Goal: Information Seeking & Learning: Learn about a topic

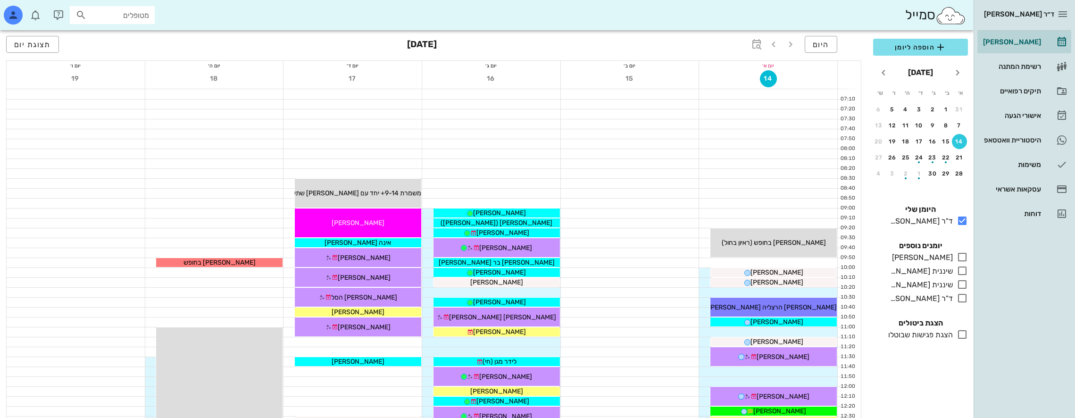
scroll to position [330, 0]
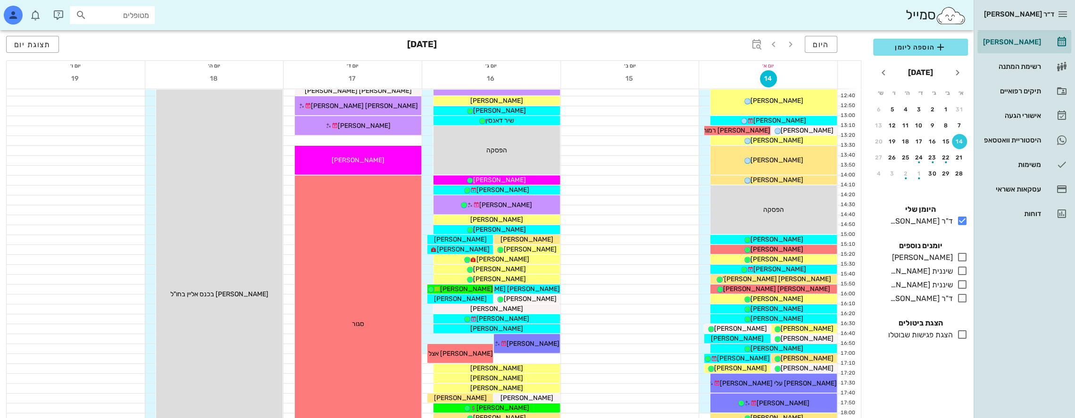
click at [923, 377] on div "הוספה ליומן [DATE] א׳ ב׳ ג׳ ד׳ ה׳ ו׳ ש׳ 31 1 2 3 4 5 6 7 8 9 10 11 12 13 14 15 …" at bounding box center [921, 225] width 106 height 385
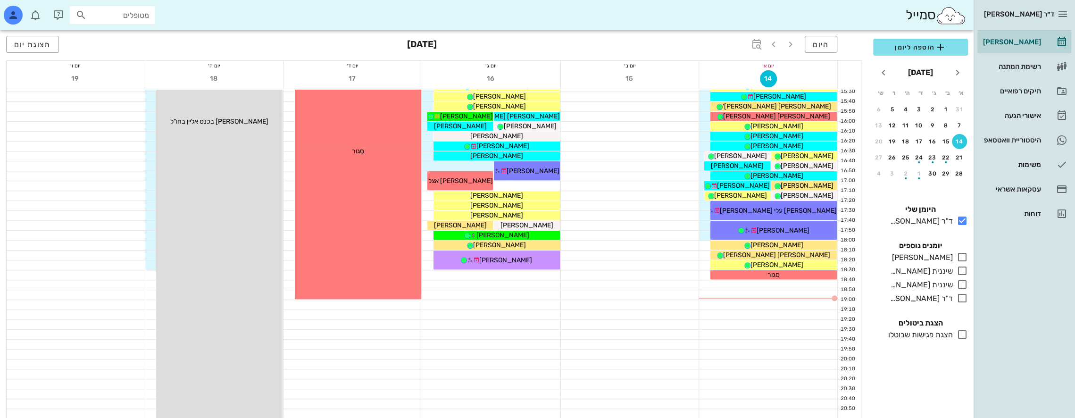
scroll to position [503, 0]
click at [776, 42] on icon "button" at bounding box center [773, 44] width 11 height 11
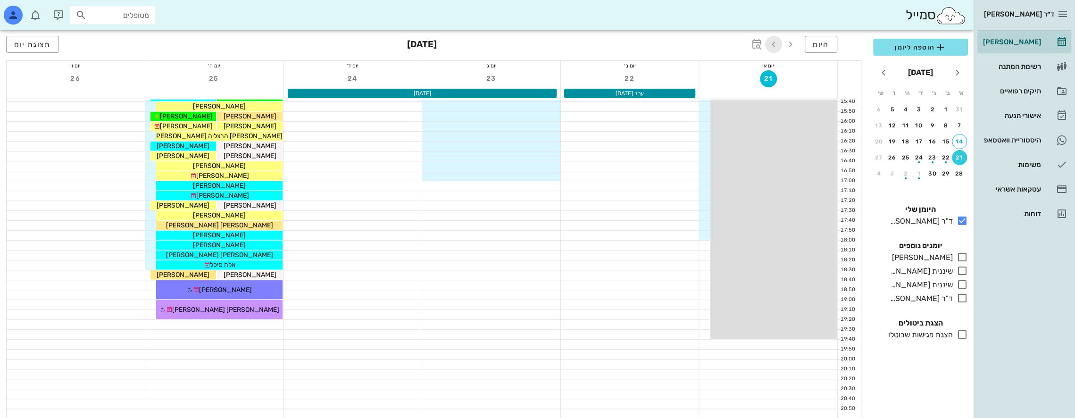
click at [778, 44] on icon "button" at bounding box center [773, 44] width 11 height 11
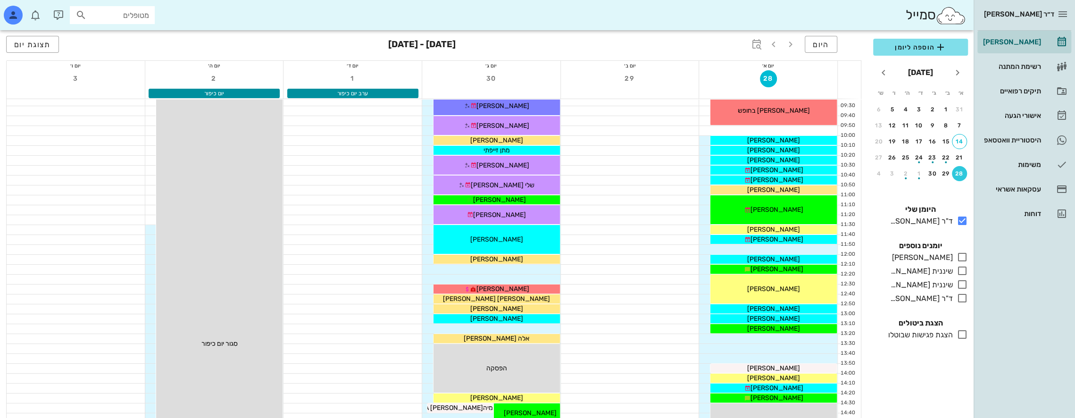
scroll to position [142, 0]
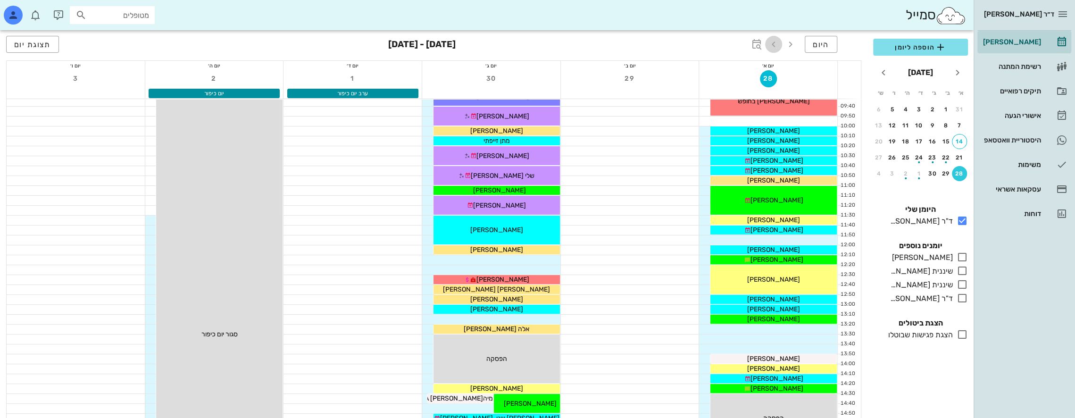
click at [777, 45] on icon "button" at bounding box center [773, 44] width 11 height 11
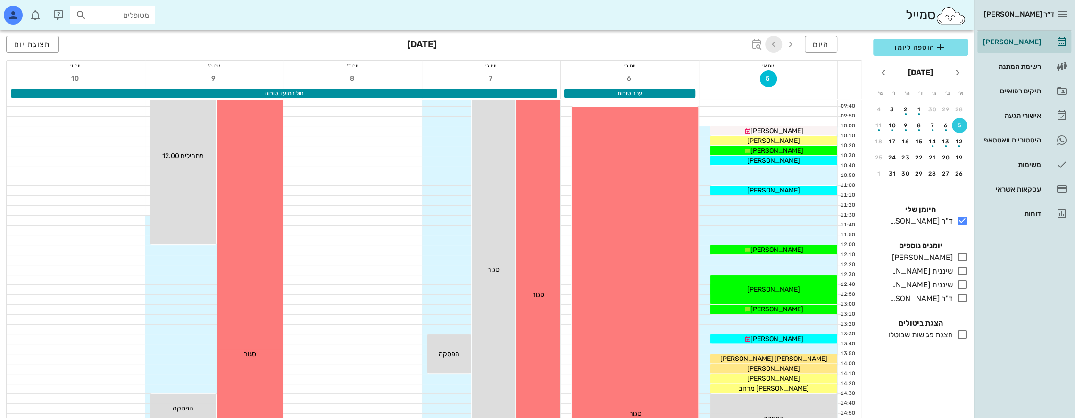
click at [776, 43] on icon "button" at bounding box center [773, 44] width 11 height 11
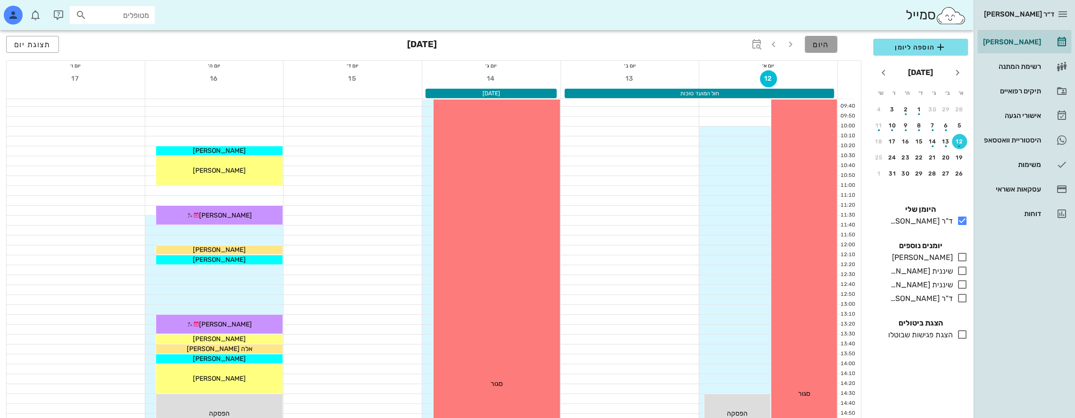
click at [825, 46] on span "היום" at bounding box center [821, 44] width 17 height 9
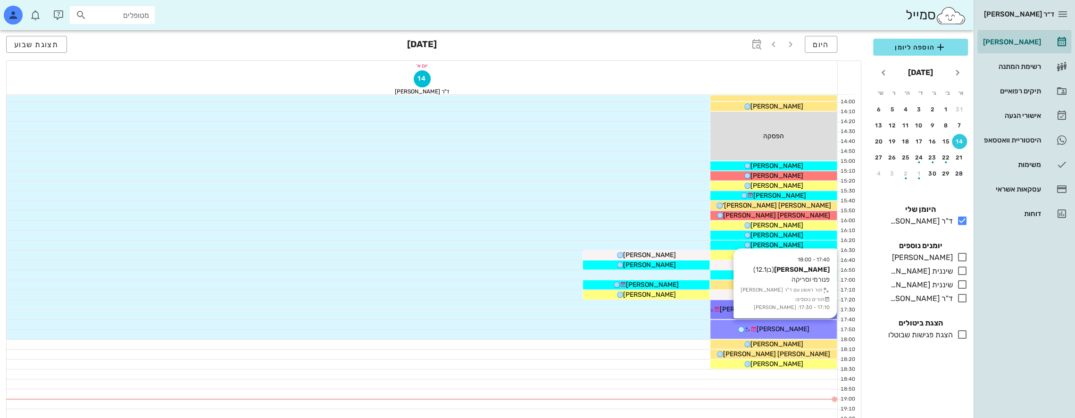
scroll to position [509, 0]
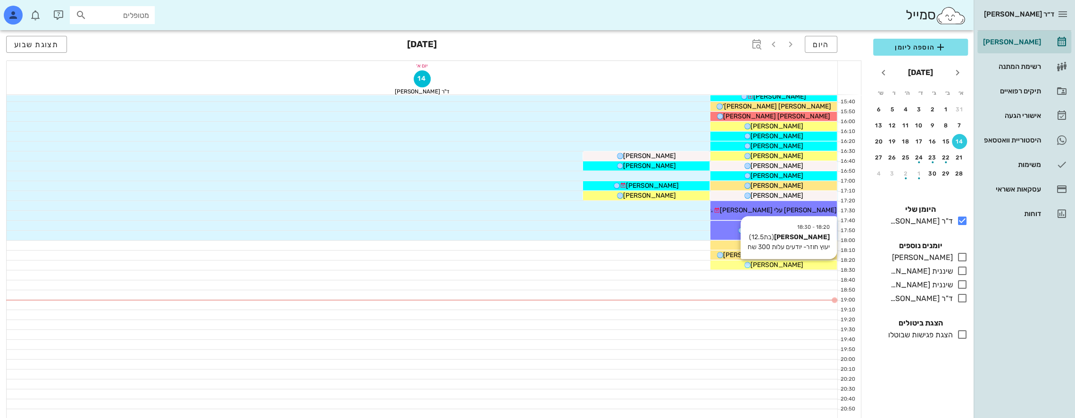
click at [791, 264] on span "[PERSON_NAME]" at bounding box center [777, 265] width 53 height 8
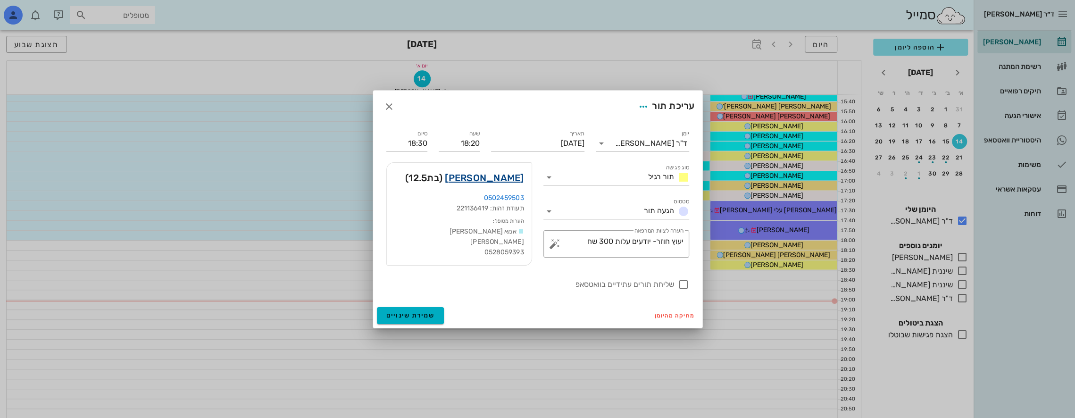
click at [514, 177] on link "[PERSON_NAME]" at bounding box center [484, 177] width 79 height 15
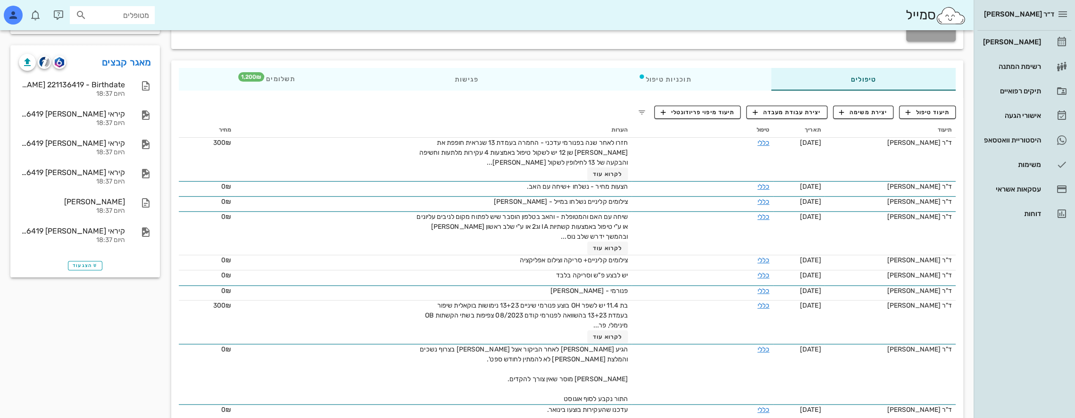
scroll to position [142, 0]
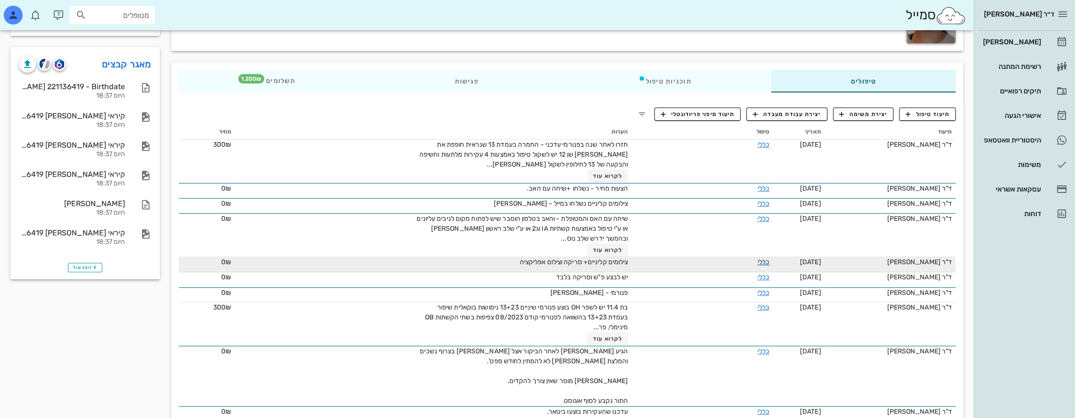
click at [758, 260] on link "כללי" at bounding box center [764, 262] width 12 height 8
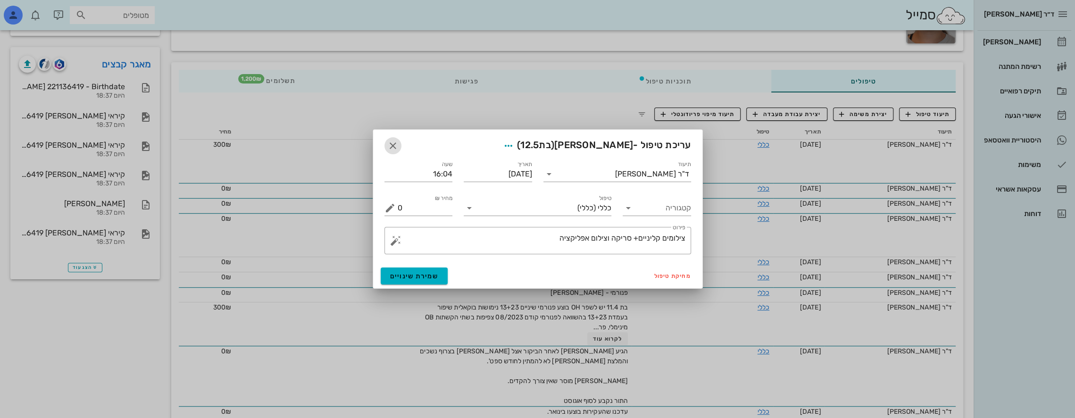
click at [387, 143] on icon "button" at bounding box center [392, 145] width 11 height 11
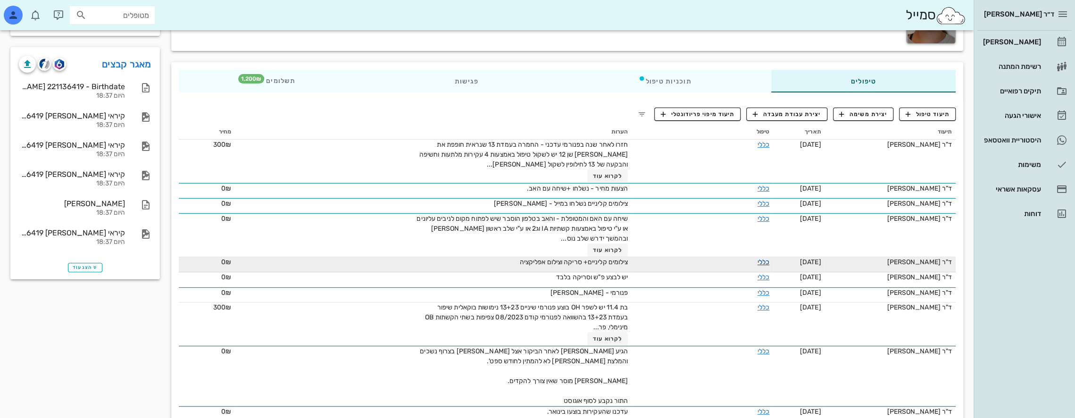
click at [758, 260] on link "כללי" at bounding box center [764, 262] width 12 height 8
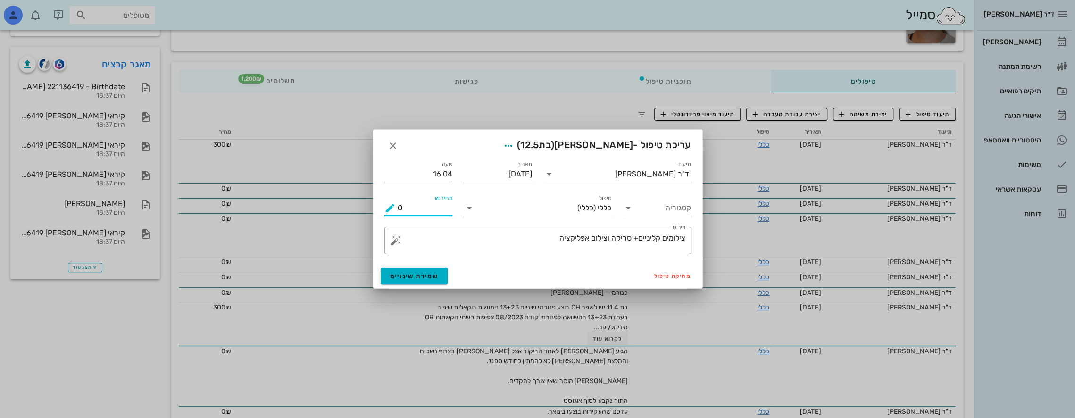
drag, startPoint x: 417, startPoint y: 208, endPoint x: 368, endPoint y: 210, distance: 48.7
click at [369, 210] on div "ד״ר [PERSON_NAME] [PERSON_NAME] רשימת המתנה תיקים רפואיים אישורי הגעה היסטוריית…" at bounding box center [537, 270] width 1075 height 824
type input "1000"
click at [423, 278] on span "שמירת שינויים" at bounding box center [414, 276] width 49 height 8
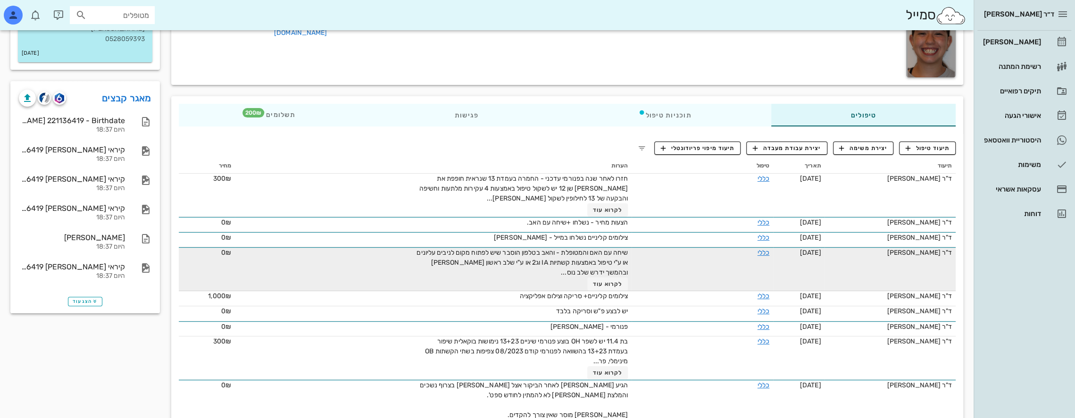
scroll to position [106, 0]
click at [612, 284] on span "לקרוא עוד" at bounding box center [607, 286] width 29 height 7
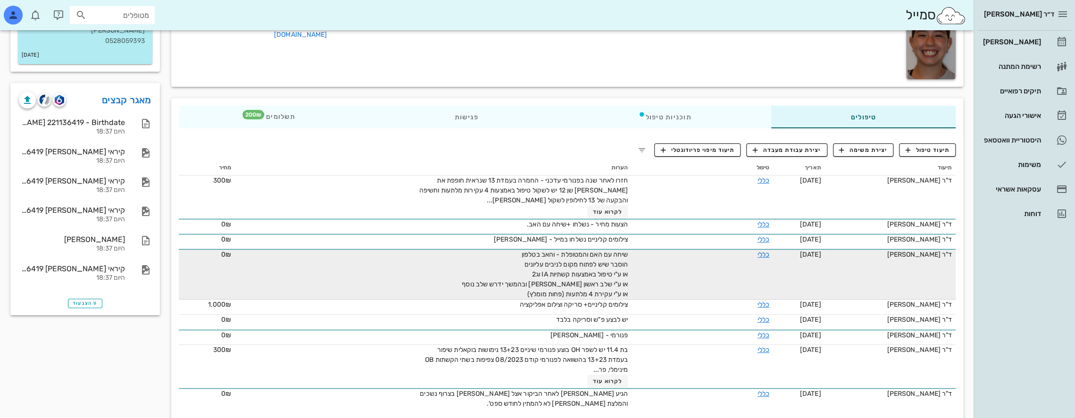
scroll to position [59, 0]
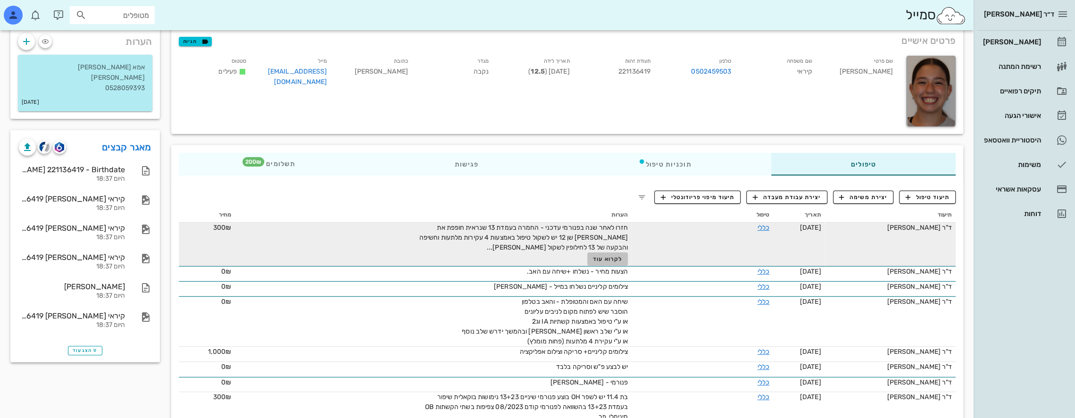
click at [622, 259] on span "לקרוא עוד" at bounding box center [607, 259] width 29 height 7
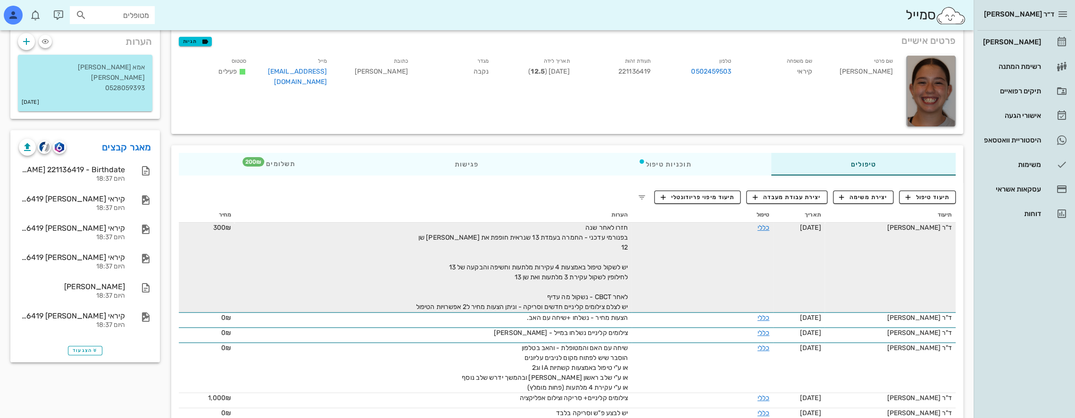
click at [602, 237] on span "חזרו לאחר שנה בפנורמי עדכני - החמרה בעמדת 13 שנראית חופפת את [PERSON_NAME] שן 1…" at bounding box center [522, 267] width 212 height 87
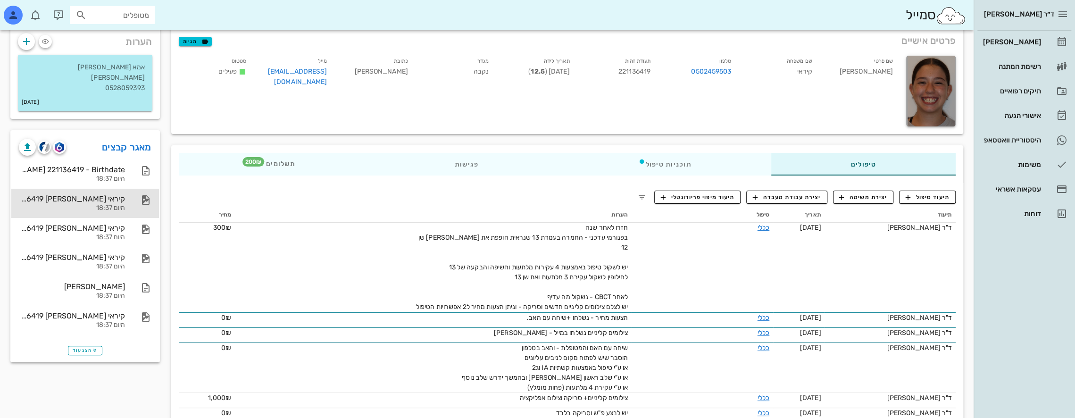
click at [101, 199] on div "קיראי [PERSON_NAME] 221136419 פר (2)" at bounding box center [72, 198] width 106 height 9
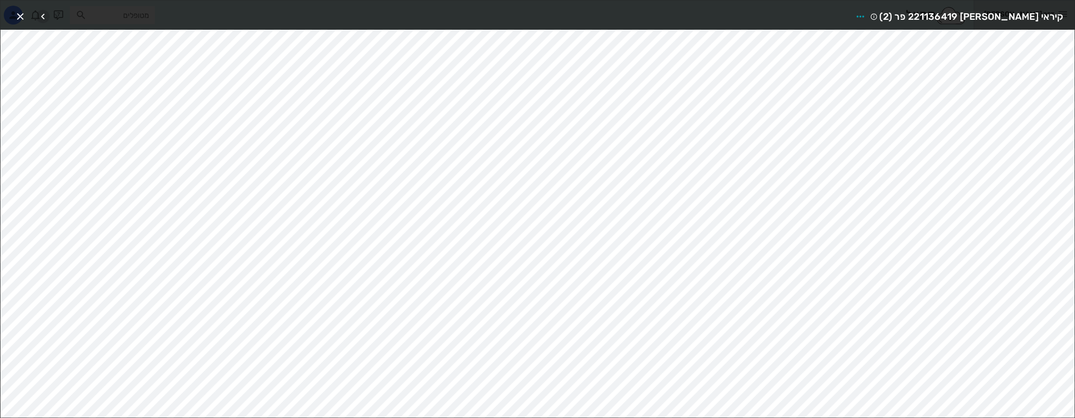
click at [49, 13] on span "button" at bounding box center [42, 16] width 13 height 11
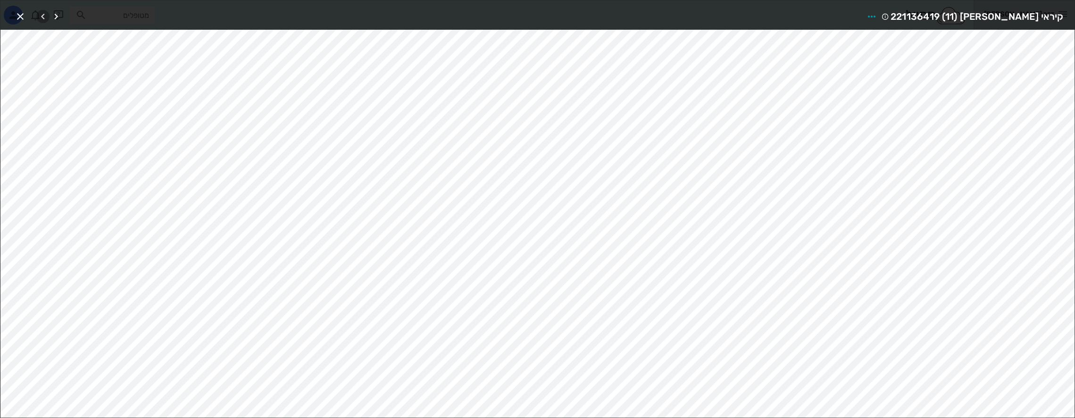
click at [49, 13] on span "button" at bounding box center [42, 16] width 13 height 11
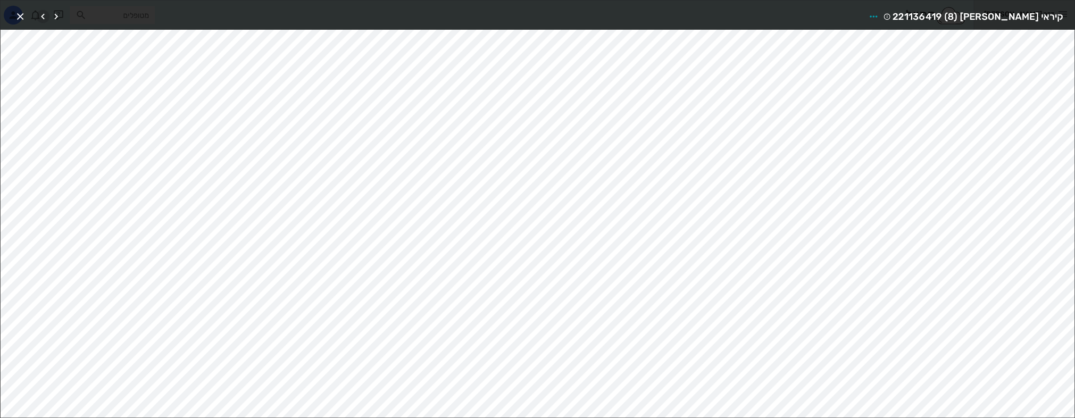
click at [49, 13] on span "button" at bounding box center [42, 16] width 13 height 11
click at [61, 20] on span "button" at bounding box center [56, 16] width 13 height 11
click at [59, 19] on icon "button" at bounding box center [55, 16] width 11 height 11
click at [21, 15] on icon "button" at bounding box center [20, 16] width 11 height 11
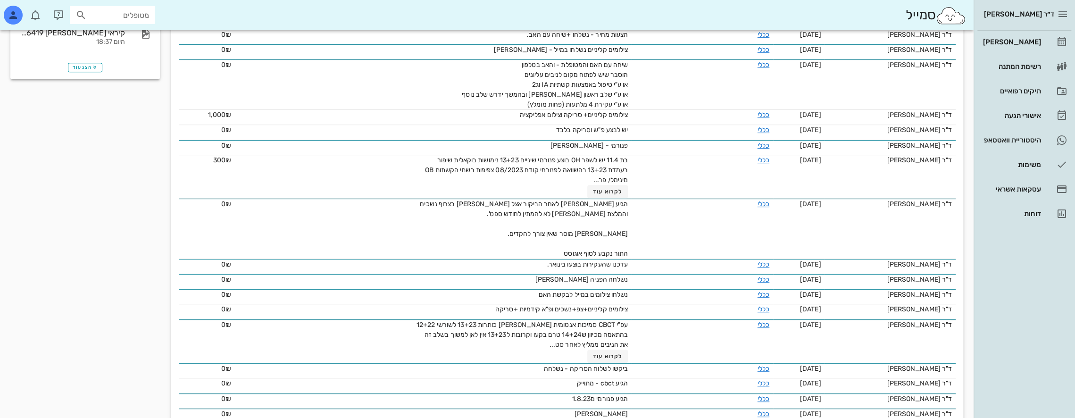
scroll to position [200, 0]
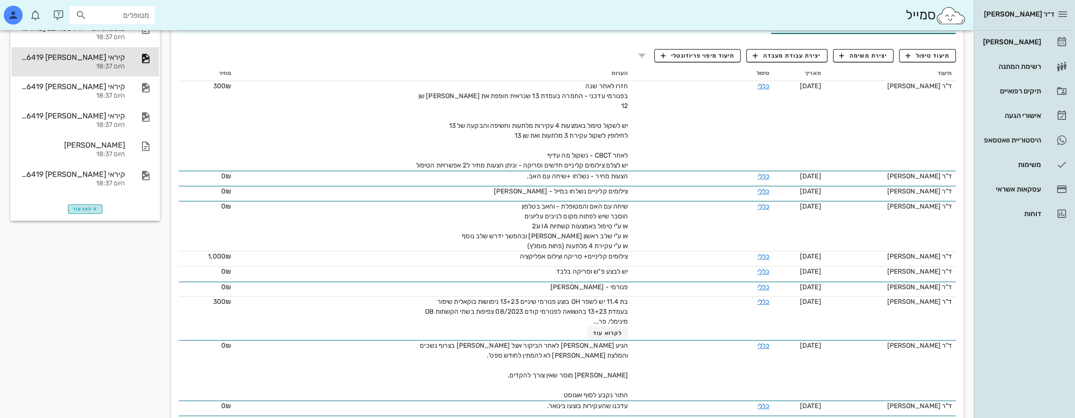
click at [86, 205] on button "הצג עוד" at bounding box center [85, 208] width 34 height 9
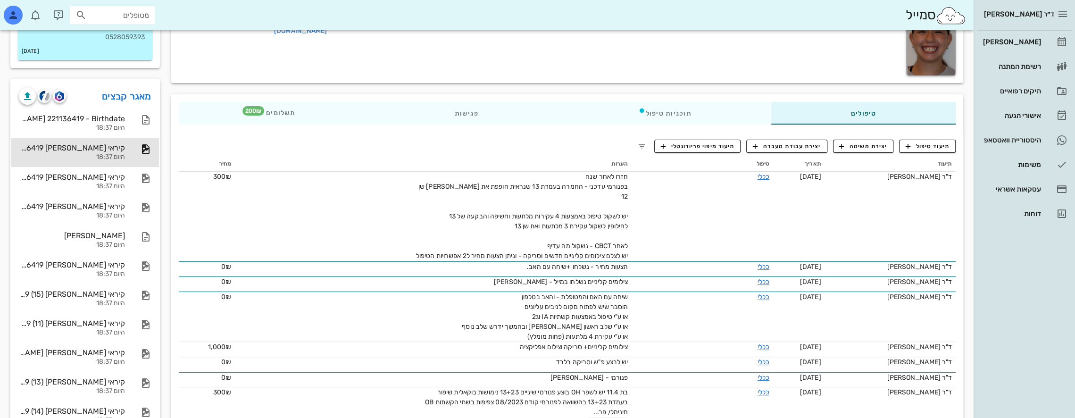
scroll to position [0, 0]
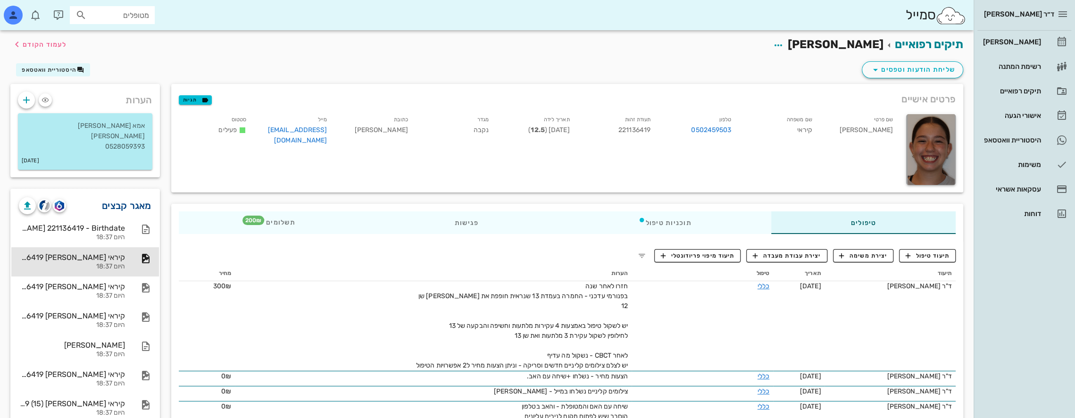
click at [138, 202] on link "מאגר קבצים" at bounding box center [127, 205] width 50 height 15
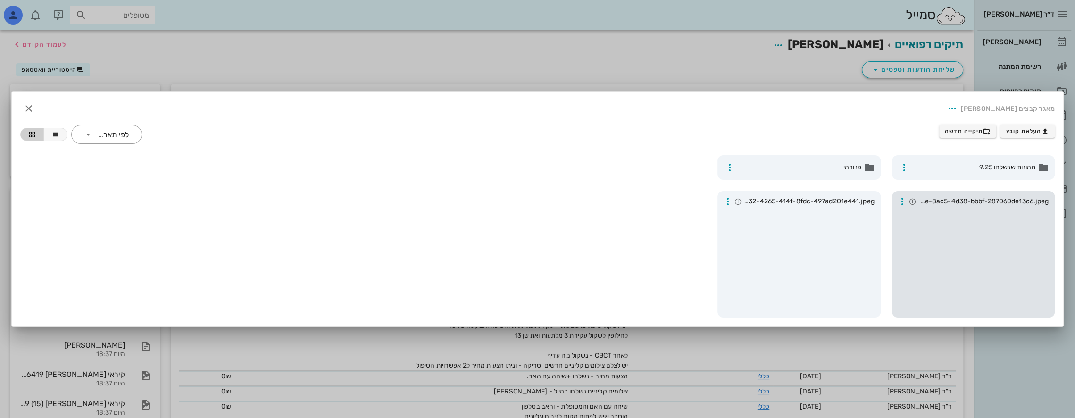
click at [972, 257] on div at bounding box center [974, 262] width 156 height 104
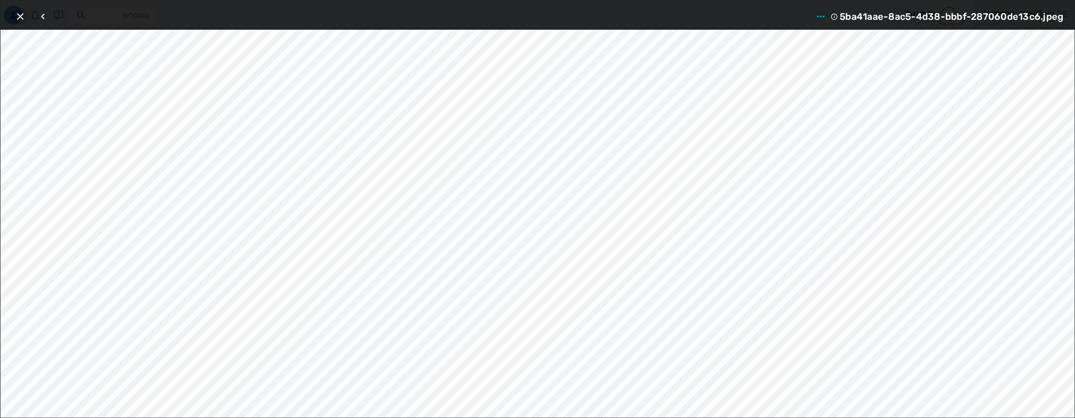
click at [20, 13] on icon "button" at bounding box center [20, 16] width 11 height 11
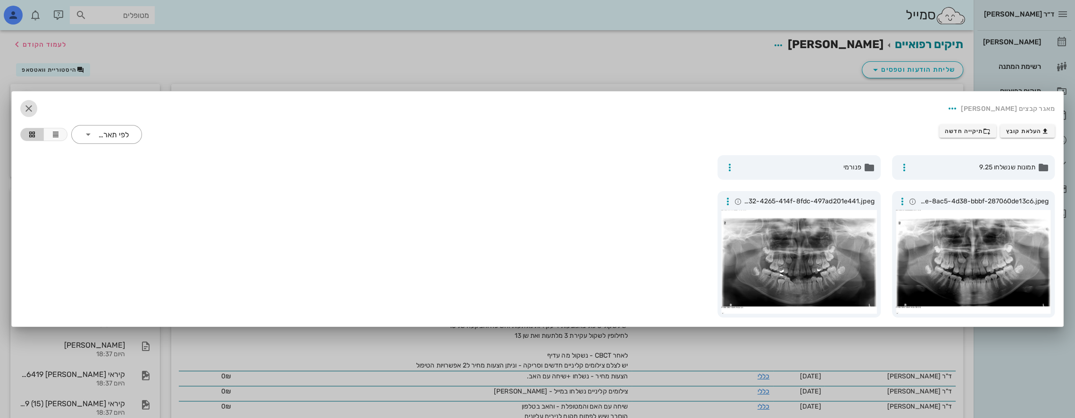
click at [30, 108] on icon "button" at bounding box center [28, 108] width 11 height 11
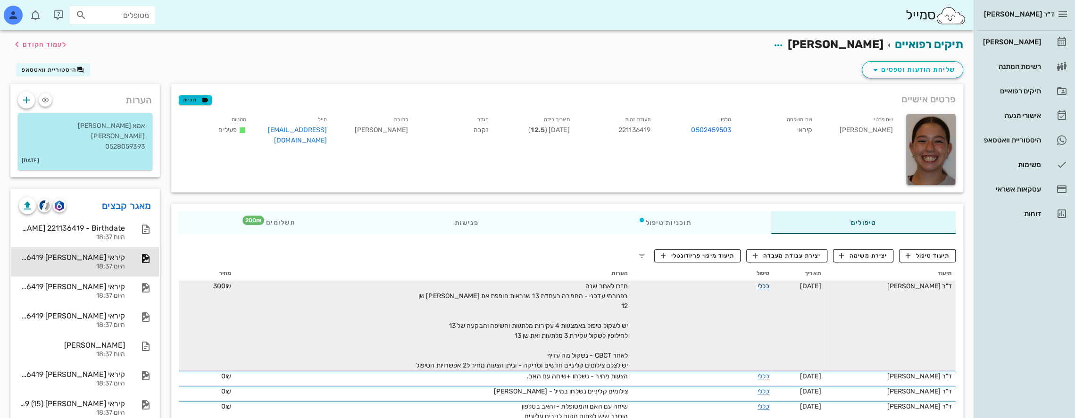
click at [758, 286] on link "כללי" at bounding box center [764, 286] width 12 height 8
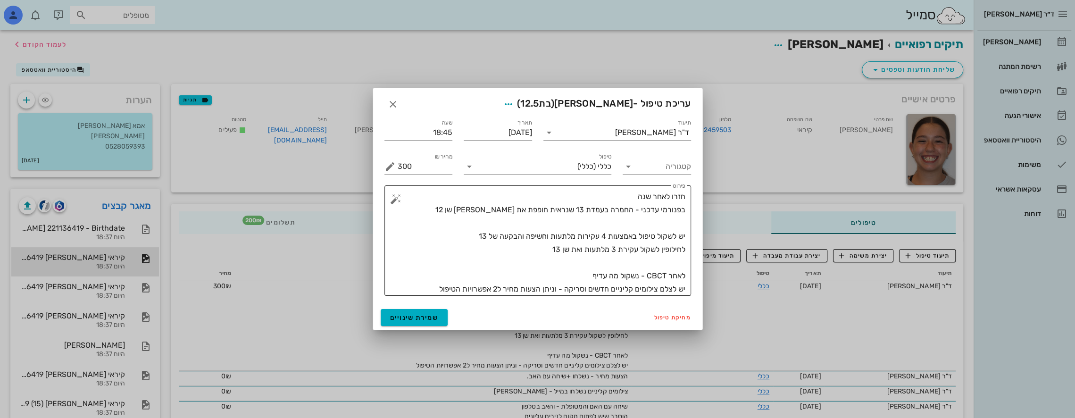
click at [641, 210] on textarea "חזרו לאחר שנה בפנורמי עדכני - החמרה בעמדת 13 שנראית חופפת את [PERSON_NAME] שן 1…" at bounding box center [542, 243] width 288 height 106
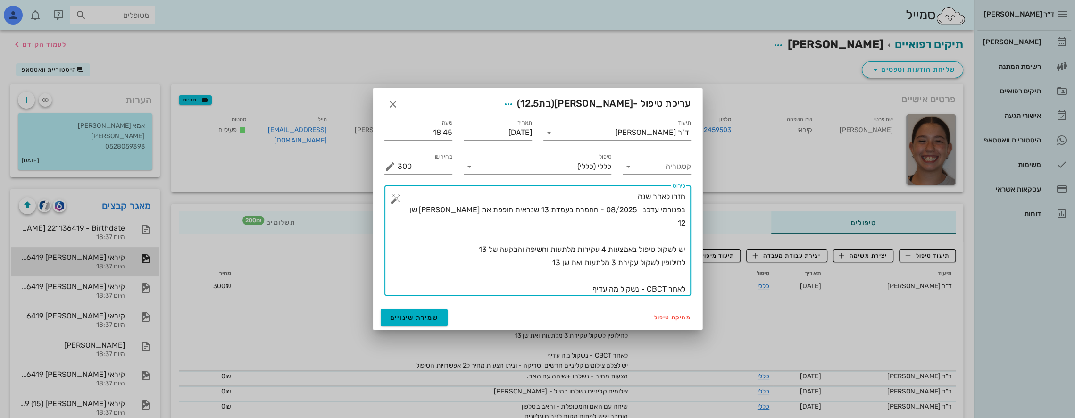
click at [531, 249] on textarea "חזרו לאחר שנה בפנורמי עדכני 08/2025 - החמרה בעמדת 13 שנראית חופפת את [PERSON_NA…" at bounding box center [542, 243] width 288 height 106
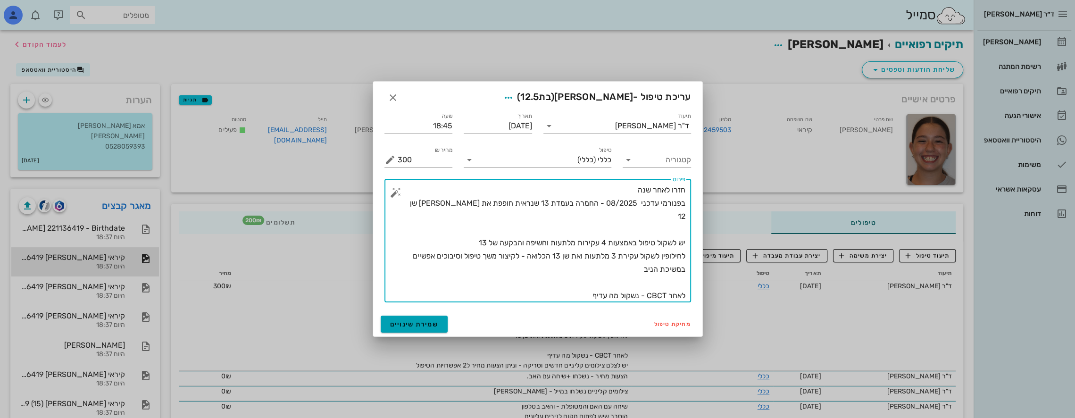
type textarea "חזרו לאחר שנה בפנורמי עדכני 08/2025 - החמרה בעמדת 13 שנראית חופפת את [PERSON_NA…"
click at [423, 322] on span "שמירת שינויים" at bounding box center [414, 324] width 49 height 8
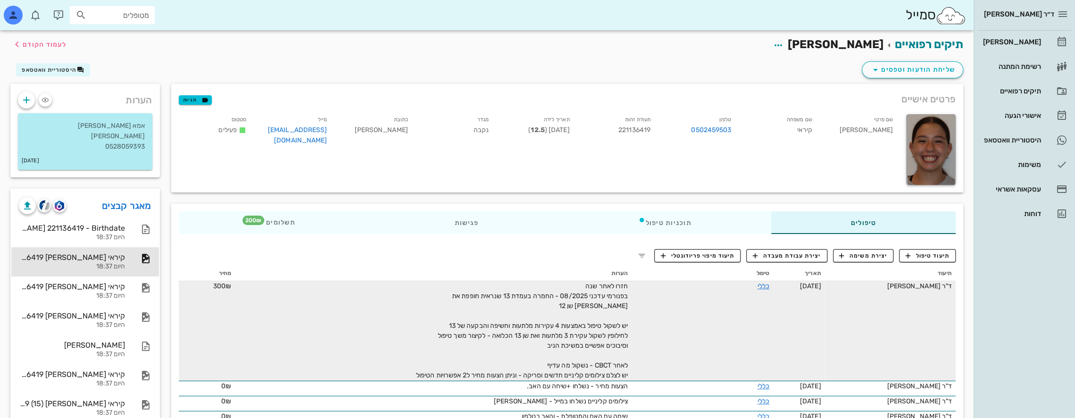
click at [598, 362] on span "חזרו לאחר שנה בפנורמי עדכני 08/2025 - החמרה בעמדת 13 שנראית חופפת את [PERSON_NA…" at bounding box center [522, 330] width 212 height 97
click at [758, 283] on link "כללי" at bounding box center [764, 286] width 12 height 8
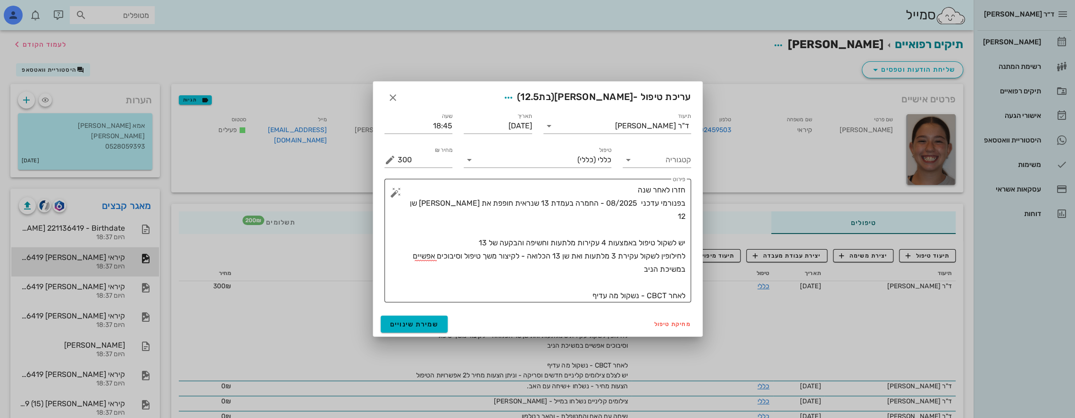
click at [431, 296] on textarea "חזרו לאחר שנה בפנורמי עדכני 08/2025 - החמרה בעמדת 13 שנראית חופפת את [PERSON_NA…" at bounding box center [542, 243] width 288 height 119
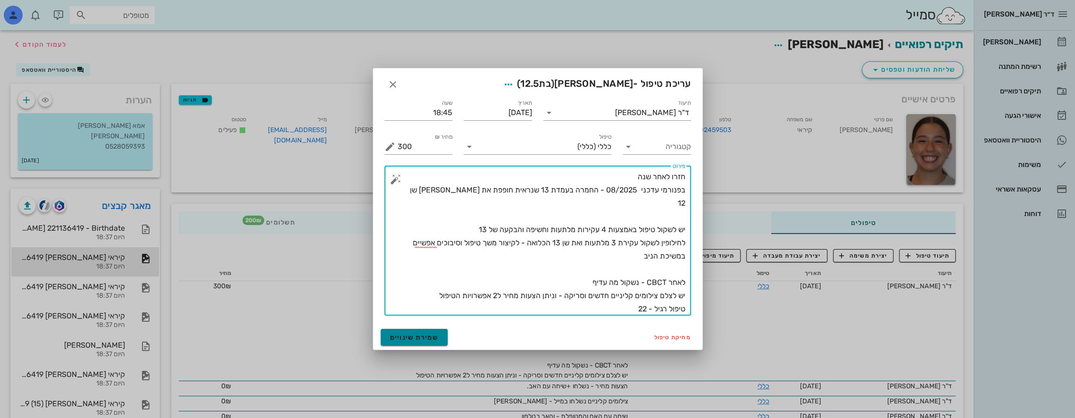
click at [420, 328] on div "מחיקת טיפול שמירת שינויים" at bounding box center [537, 337] width 329 height 25
click at [573, 312] on textarea "חזרו לאחר שנה בפנורמי עדכני 08/2025 - החמרה בעמדת 13 שנראית חופפת את [PERSON_NA…" at bounding box center [542, 242] width 288 height 145
click at [596, 301] on textarea "חזרו לאחר שנה בפנורמי עדכני 08/2025 - החמרה בעמדת 13 שנראית חופפת את [PERSON_NA…" at bounding box center [542, 242] width 288 height 145
type textarea "חזרו לאחר שנה בפנורמי עדכני 08/2025 - החמרה בעמדת 13 שנראית חופפת את [PERSON_NA…"
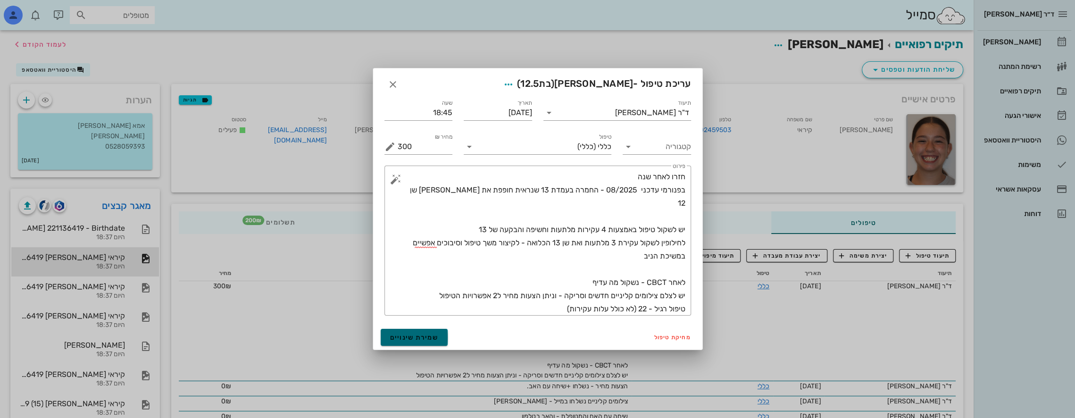
click at [428, 335] on span "שמירת שינויים" at bounding box center [414, 338] width 49 height 8
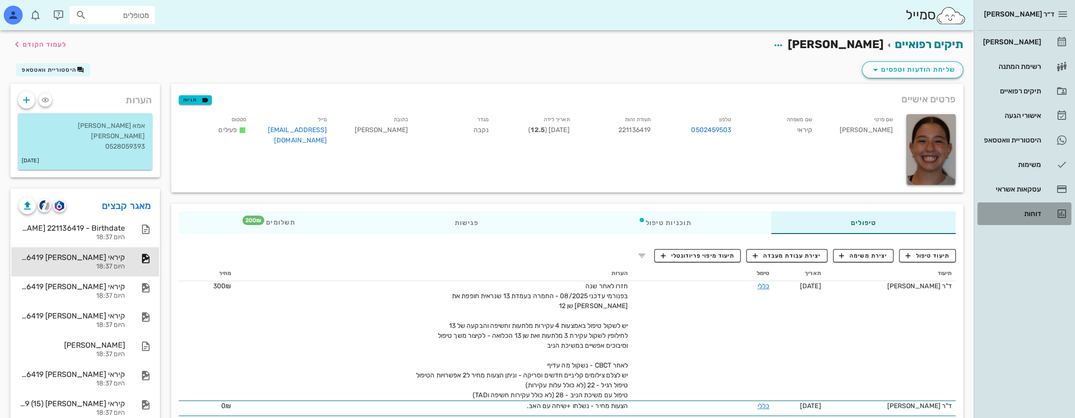
click at [1039, 213] on div "דוחות" at bounding box center [1011, 214] width 60 height 8
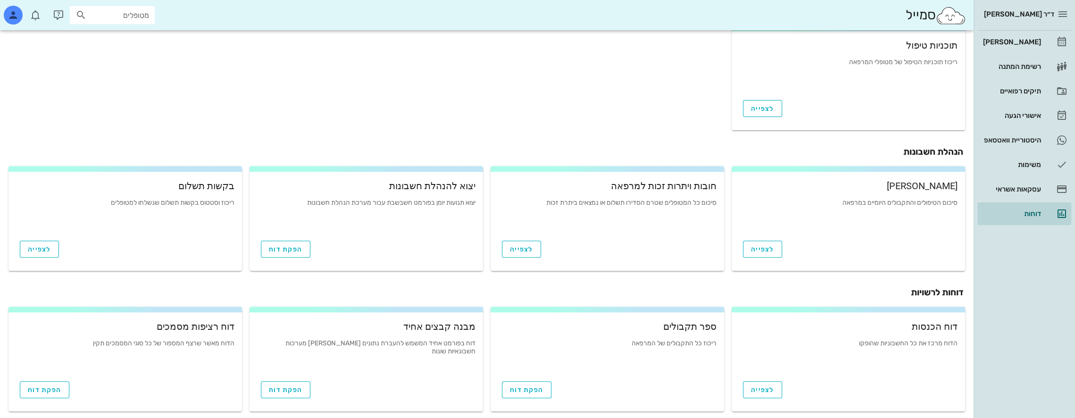
scroll to position [279, 0]
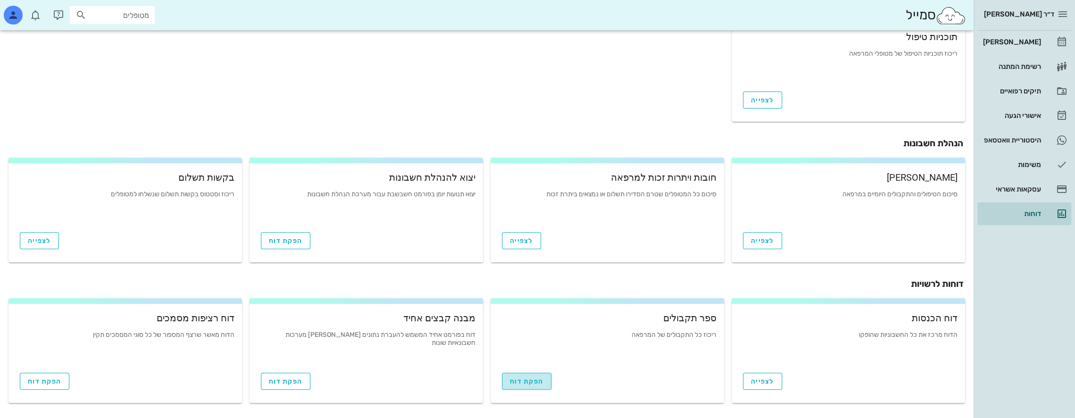
click at [543, 380] on span "הפקת דוח" at bounding box center [527, 381] width 34 height 8
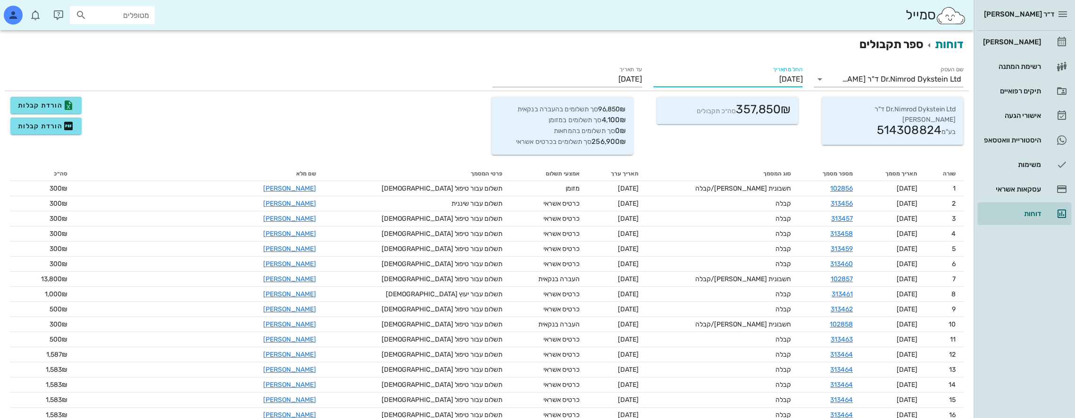
click at [746, 74] on input "[DATE]" at bounding box center [729, 79] width 150 height 15
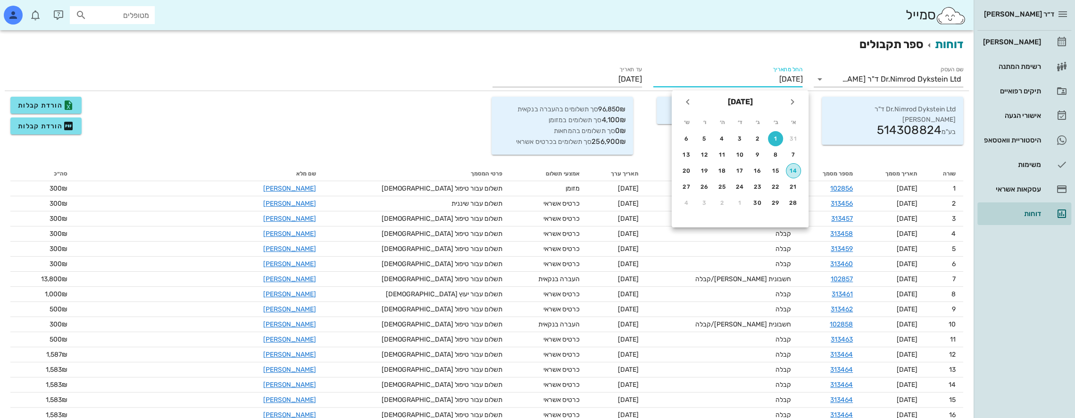
click at [792, 170] on div "14" at bounding box center [794, 171] width 14 height 7
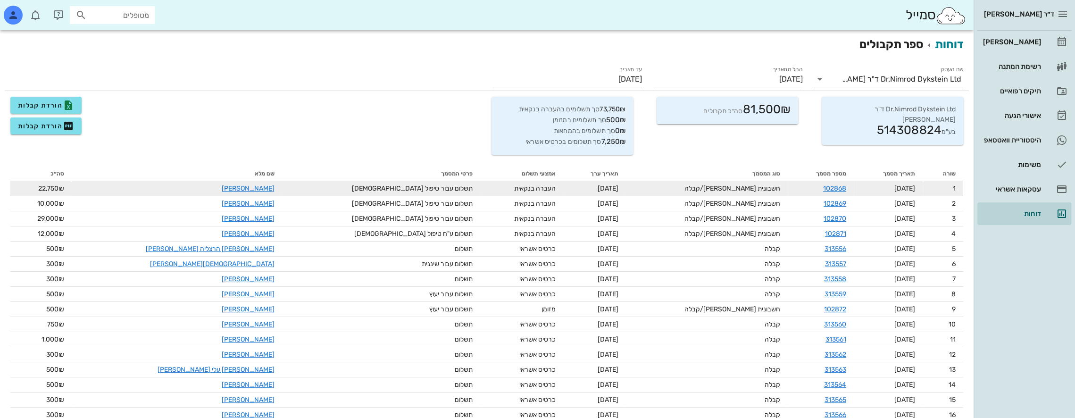
scroll to position [41, 0]
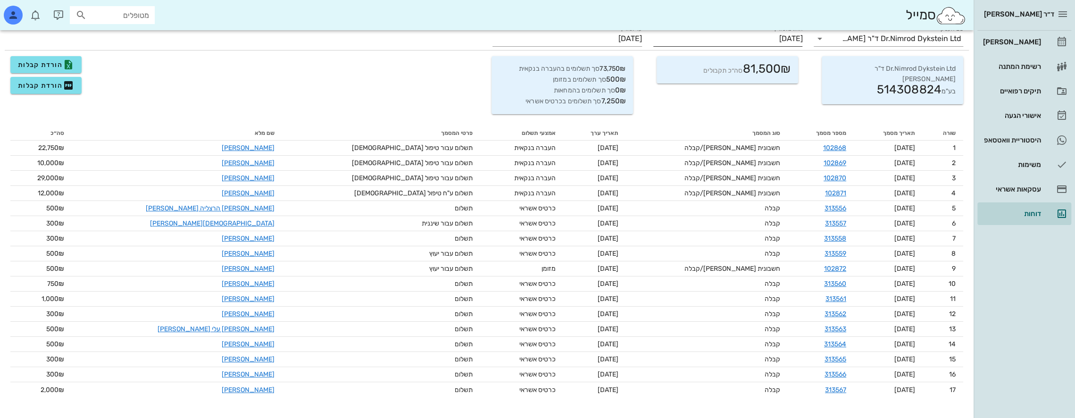
click at [786, 43] on input "[DATE]" at bounding box center [729, 38] width 150 height 15
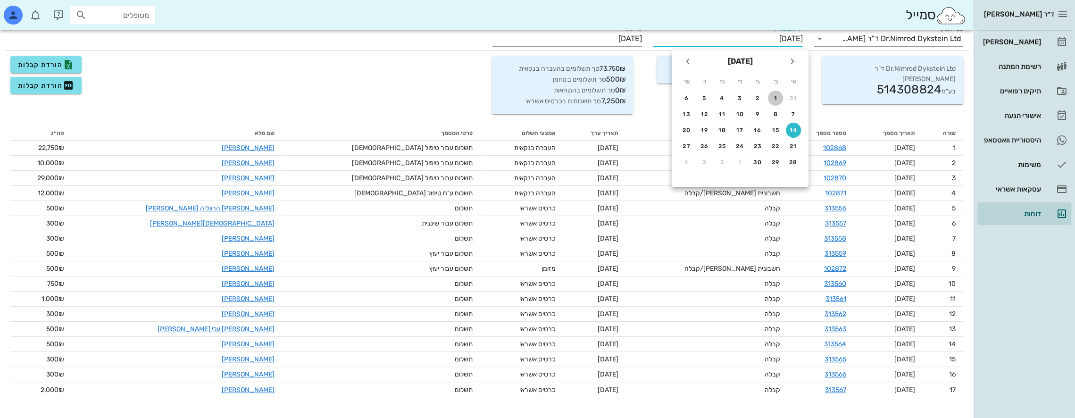
click at [774, 95] on div "1" at bounding box center [775, 98] width 15 height 7
type input "[DATE]"
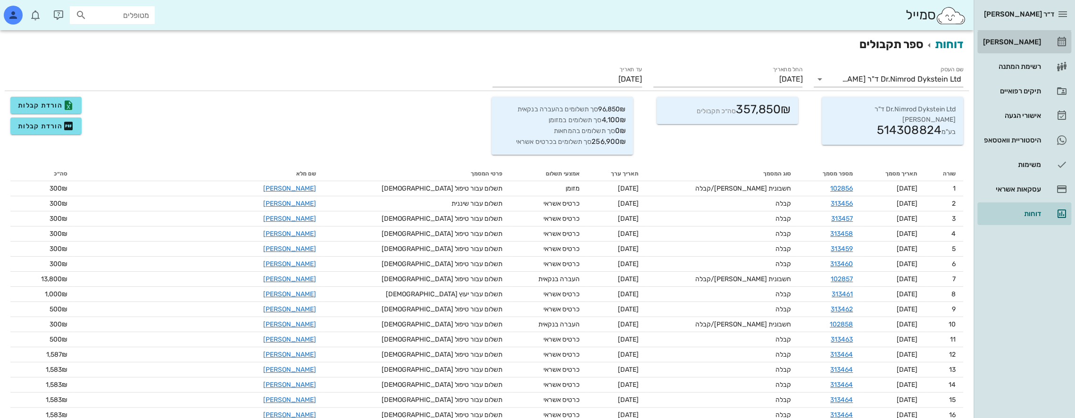
click at [1031, 41] on div "[PERSON_NAME]" at bounding box center [1011, 42] width 60 height 8
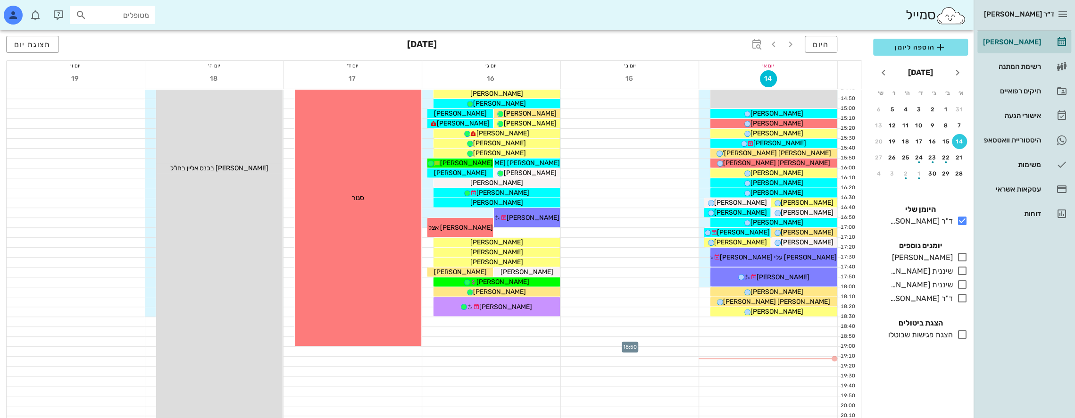
scroll to position [456, 0]
click at [962, 256] on icon at bounding box center [962, 257] width 11 height 11
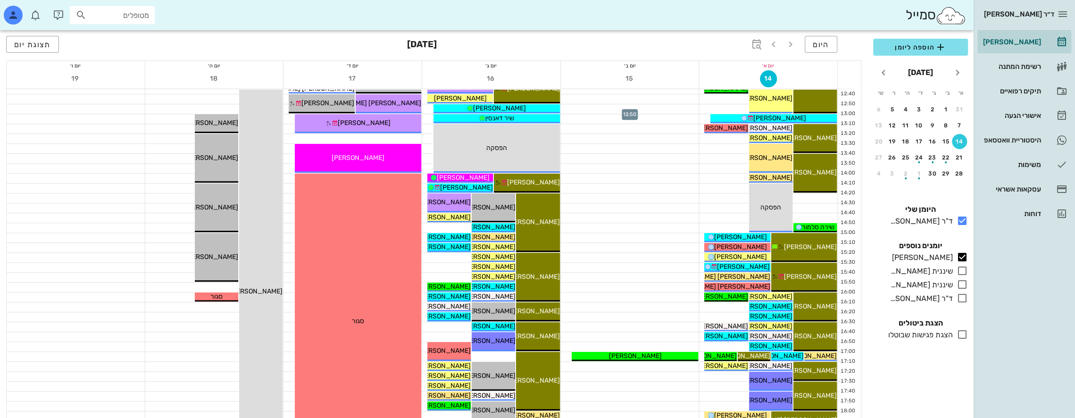
scroll to position [409, 0]
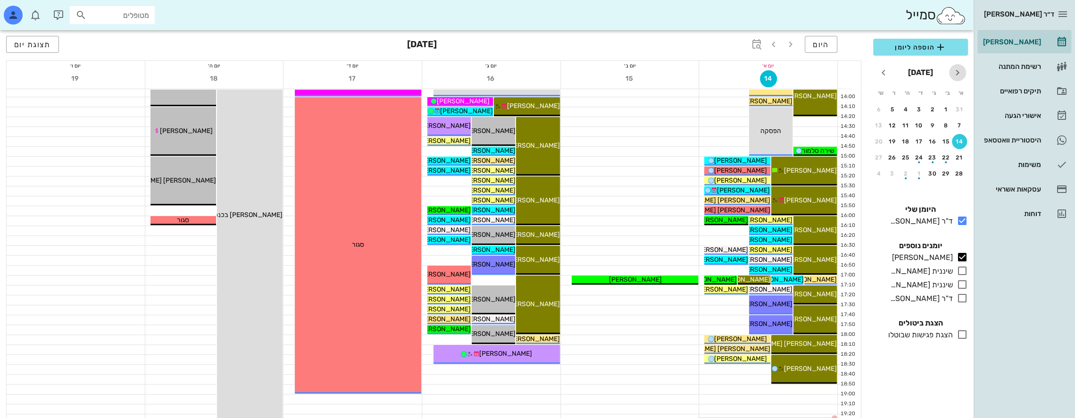
click at [957, 71] on icon "חודש שעבר" at bounding box center [957, 72] width 11 height 11
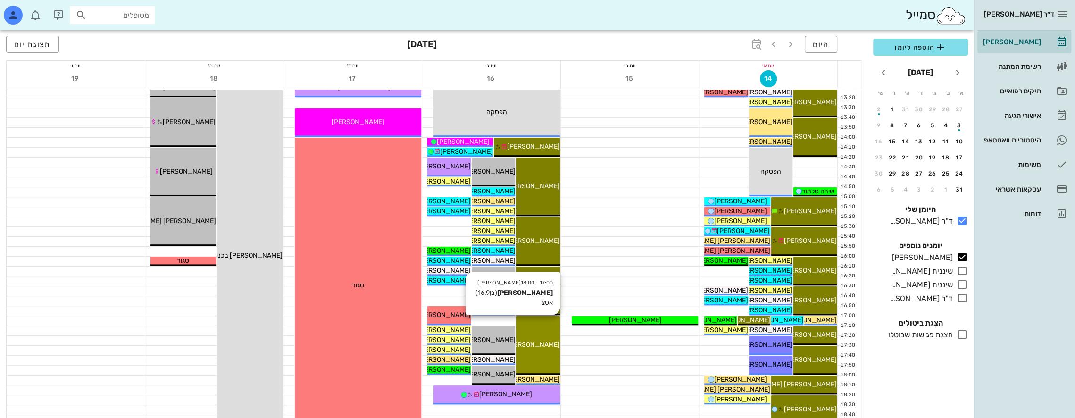
scroll to position [173, 0]
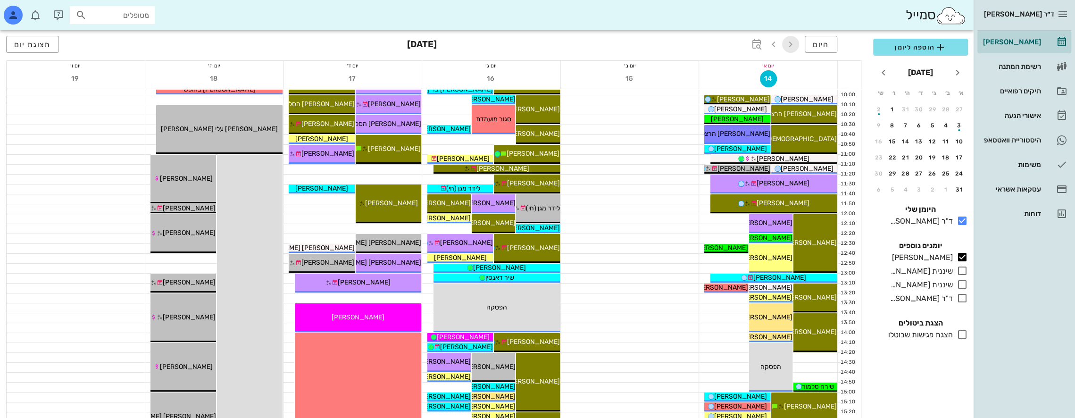
click at [786, 45] on icon "button" at bounding box center [790, 44] width 11 height 11
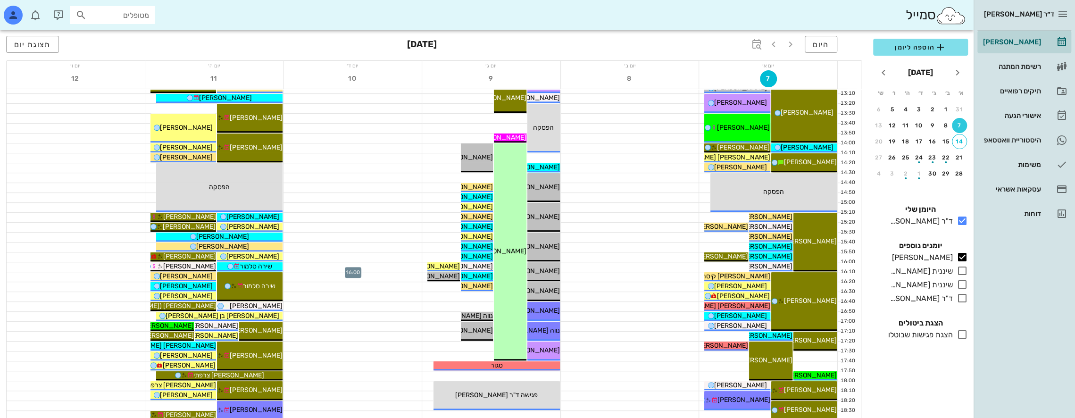
scroll to position [361, 0]
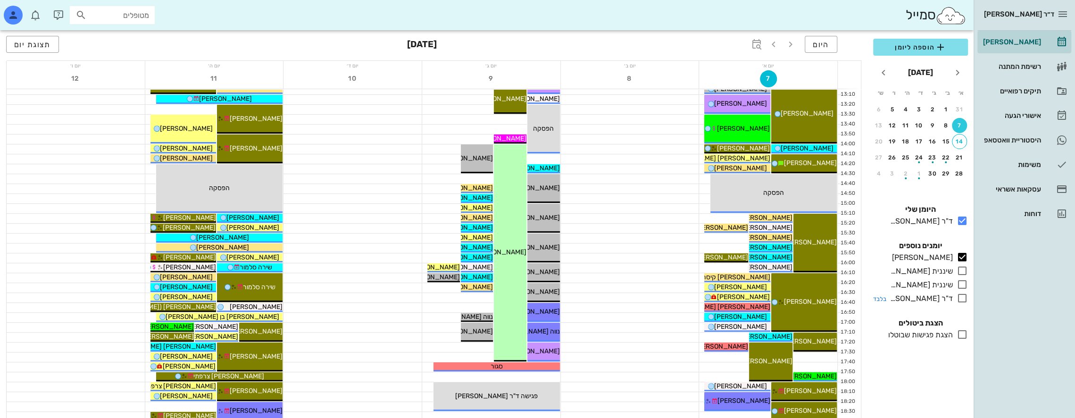
click at [962, 294] on icon at bounding box center [962, 298] width 11 height 11
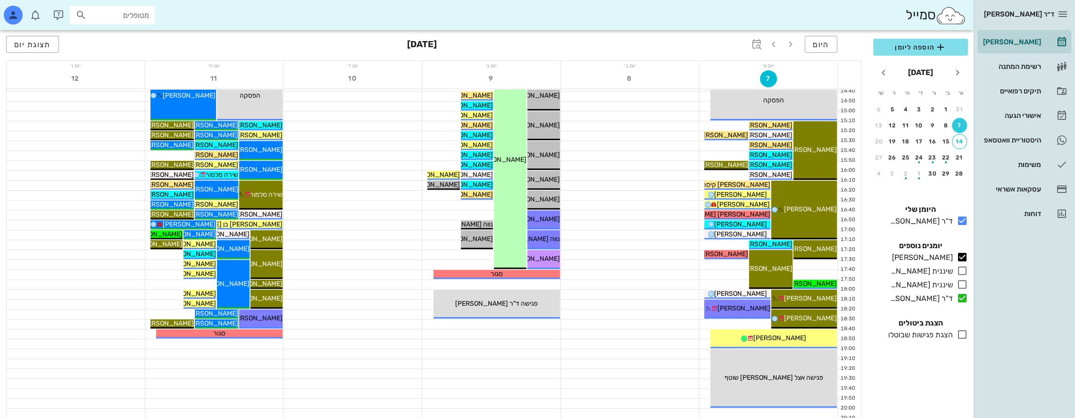
scroll to position [456, 0]
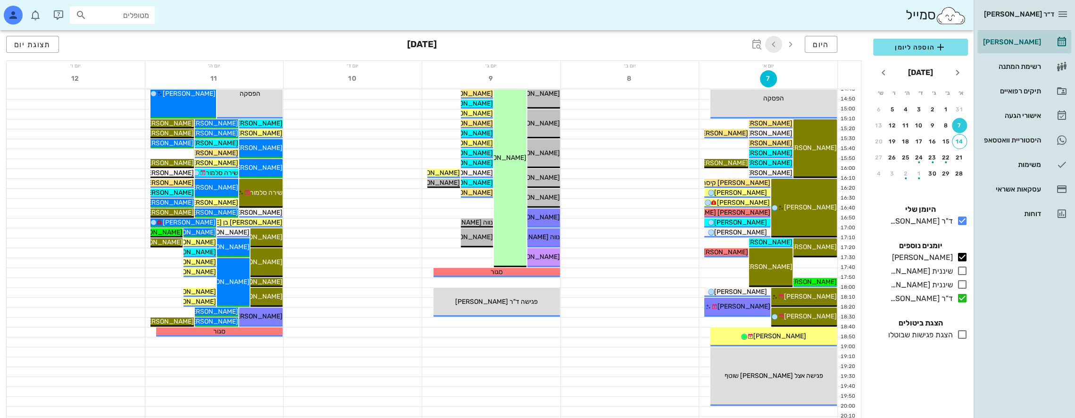
click at [774, 43] on icon "button" at bounding box center [773, 44] width 11 height 11
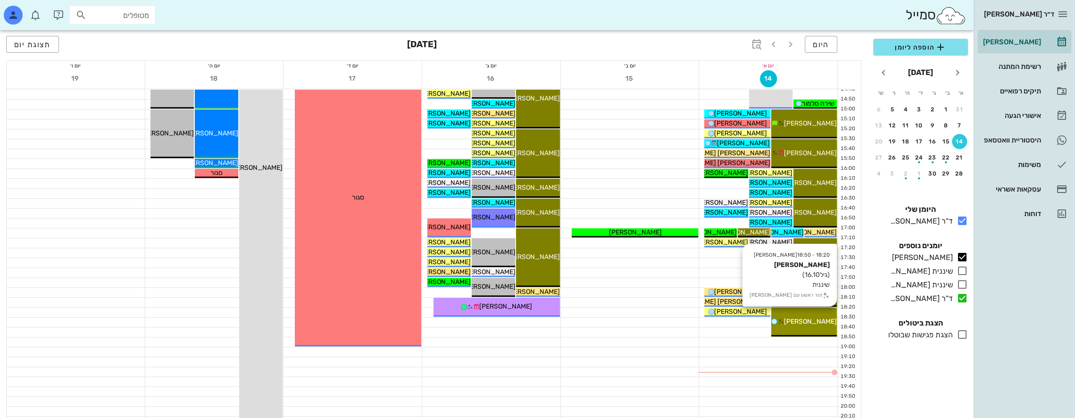
click at [817, 311] on div "18:20 - 18:50 [PERSON_NAME] (גיל 16.10 ) שיננית תור ראשון עם [PERSON_NAME] [PER…" at bounding box center [804, 322] width 66 height 29
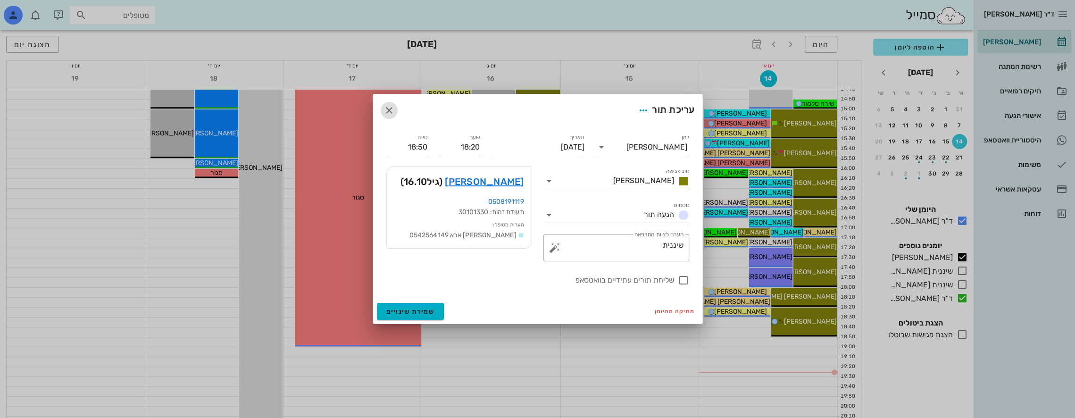
click at [391, 112] on icon "button" at bounding box center [389, 110] width 11 height 11
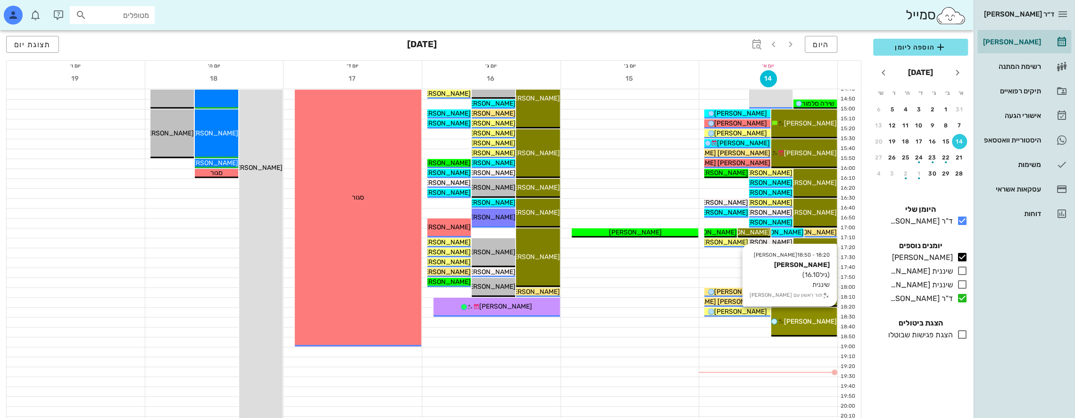
click at [805, 313] on div "18:20 - 18:50 [PERSON_NAME] (גיל 16.10 ) שיננית תור ראשון עם [PERSON_NAME] [PER…" at bounding box center [804, 322] width 66 height 29
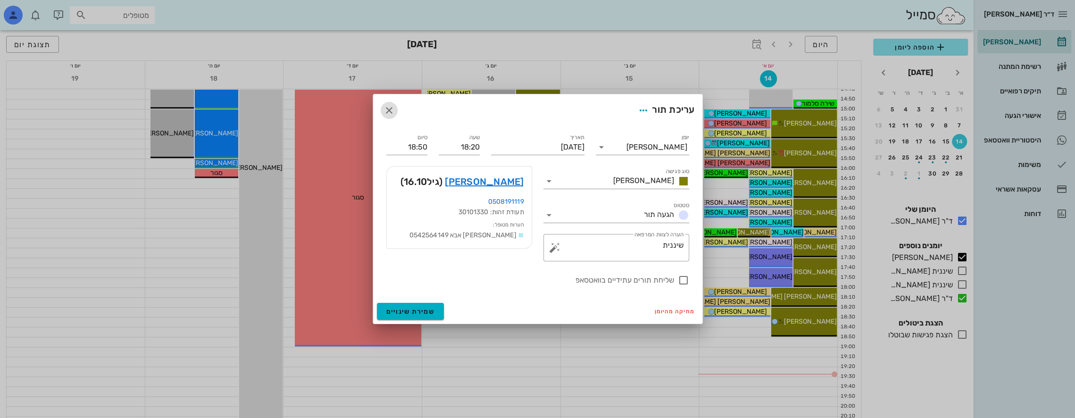
click at [391, 103] on button "button" at bounding box center [389, 110] width 17 height 17
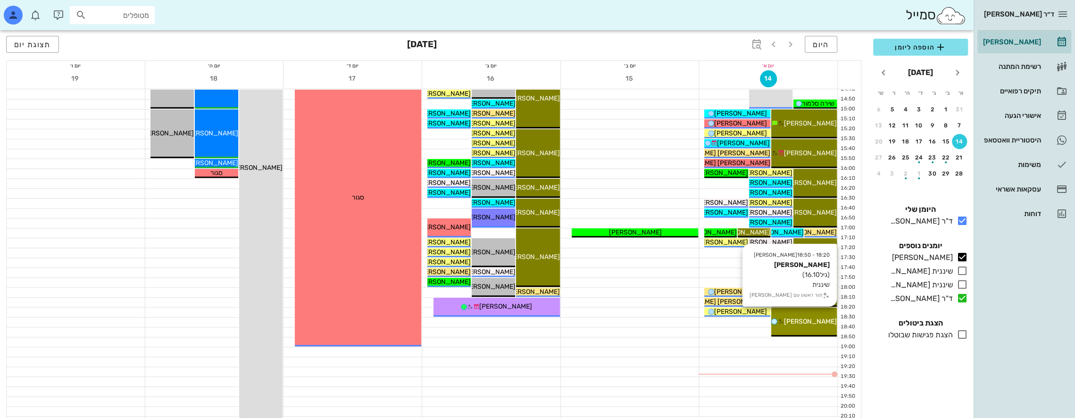
click at [796, 310] on div "18:20 - 18:50 [PERSON_NAME] (גיל 16.10 ) שיננית תור ראשון עם [PERSON_NAME] [PER…" at bounding box center [804, 322] width 66 height 29
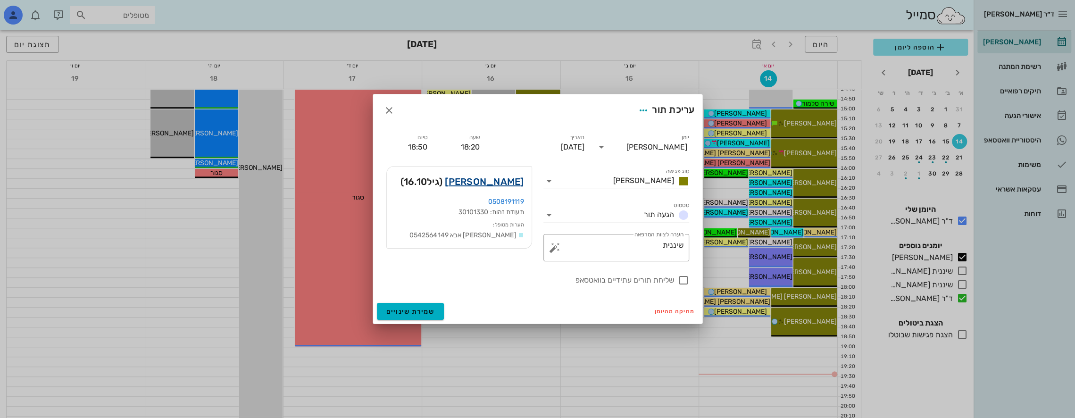
click at [507, 181] on link "[PERSON_NAME]" at bounding box center [484, 181] width 79 height 15
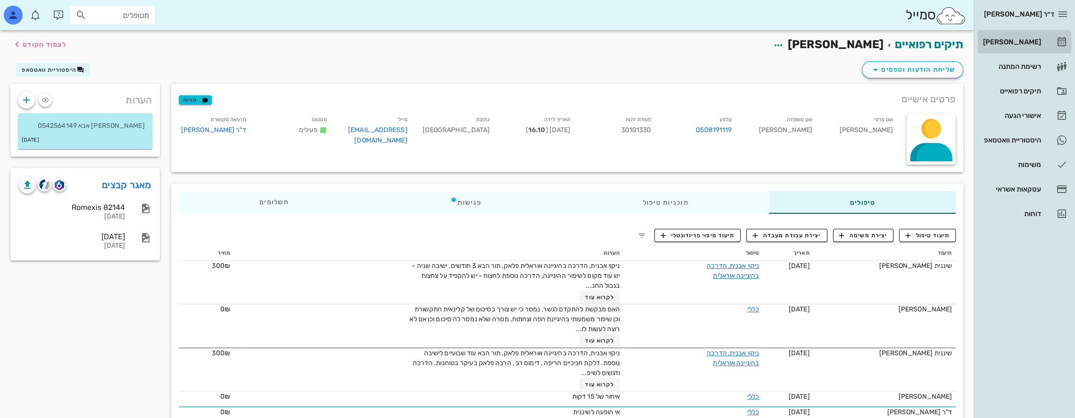
click at [1037, 40] on div "[PERSON_NAME]" at bounding box center [1011, 42] width 60 height 8
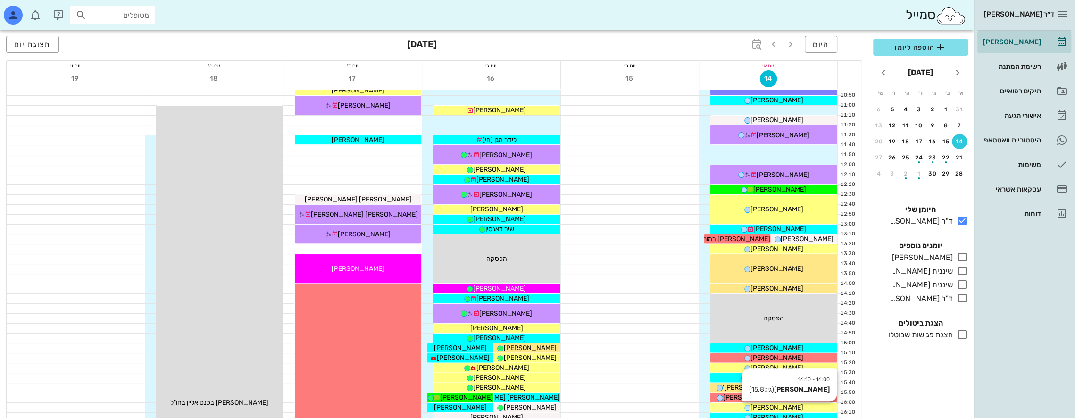
scroll to position [330, 0]
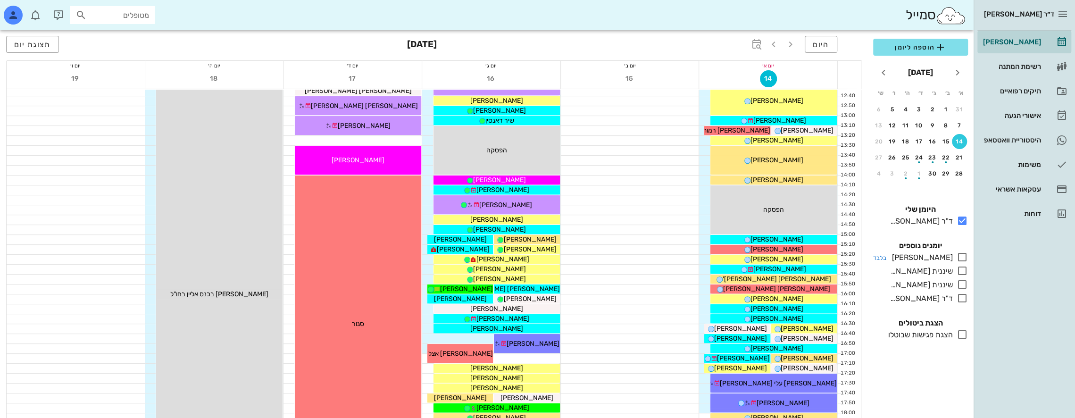
click at [964, 256] on icon at bounding box center [962, 257] width 11 height 11
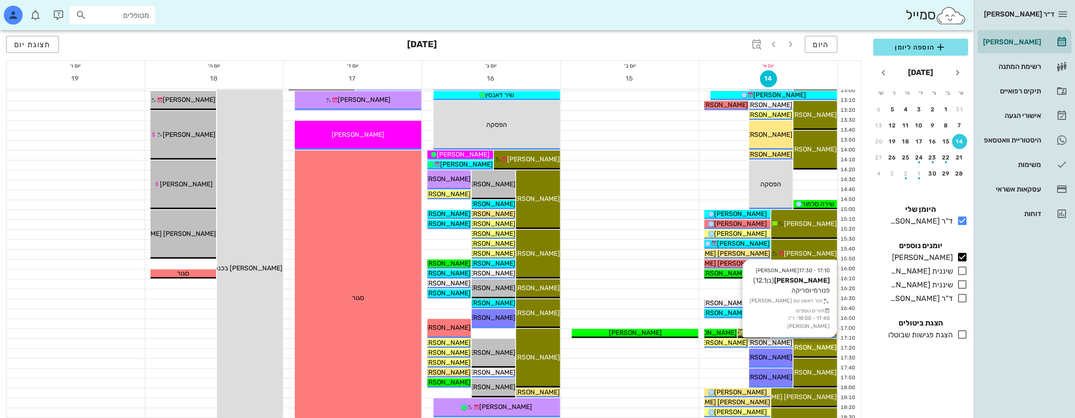
scroll to position [472, 0]
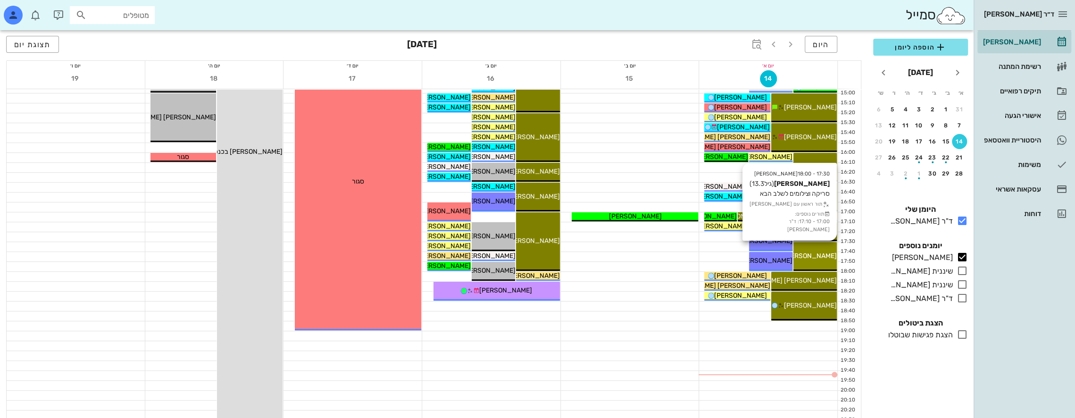
click at [817, 252] on span "[PERSON_NAME]" at bounding box center [810, 256] width 53 height 8
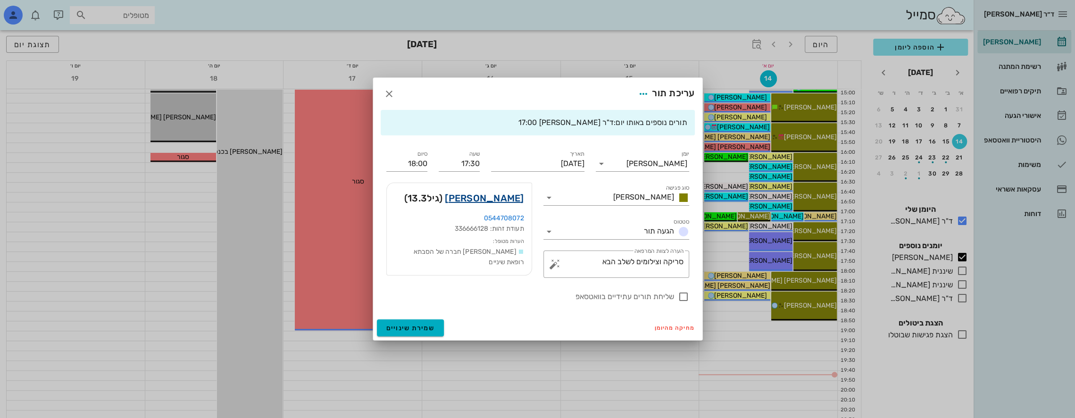
click at [492, 199] on link "[PERSON_NAME]" at bounding box center [484, 198] width 79 height 15
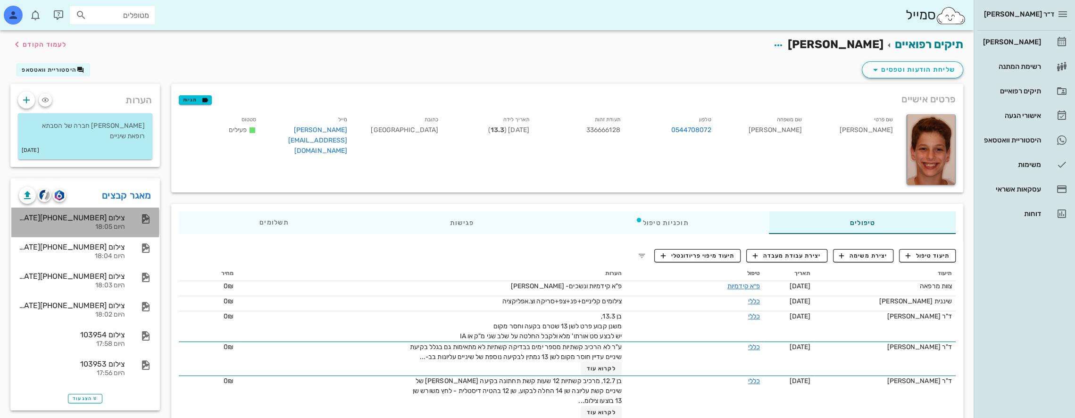
click at [119, 218] on div "צילום [PHONE_NUMBER][DATE]" at bounding box center [72, 217] width 106 height 9
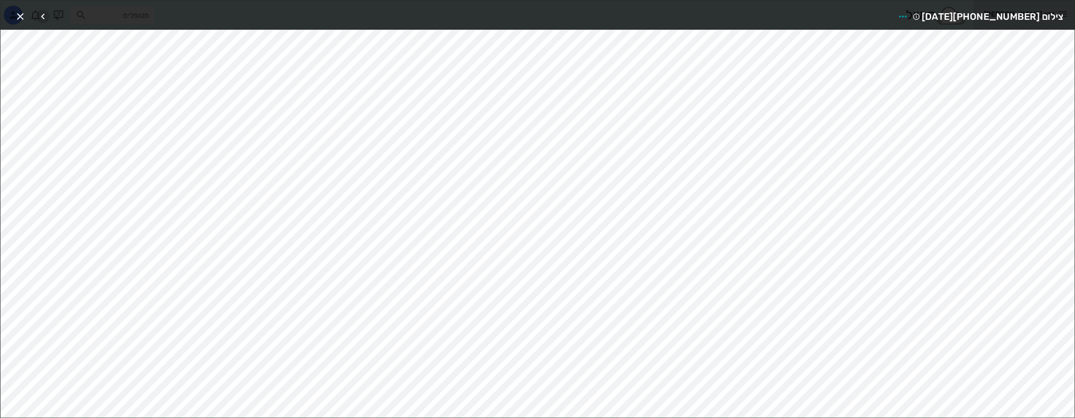
click at [44, 13] on icon "button" at bounding box center [42, 16] width 11 height 11
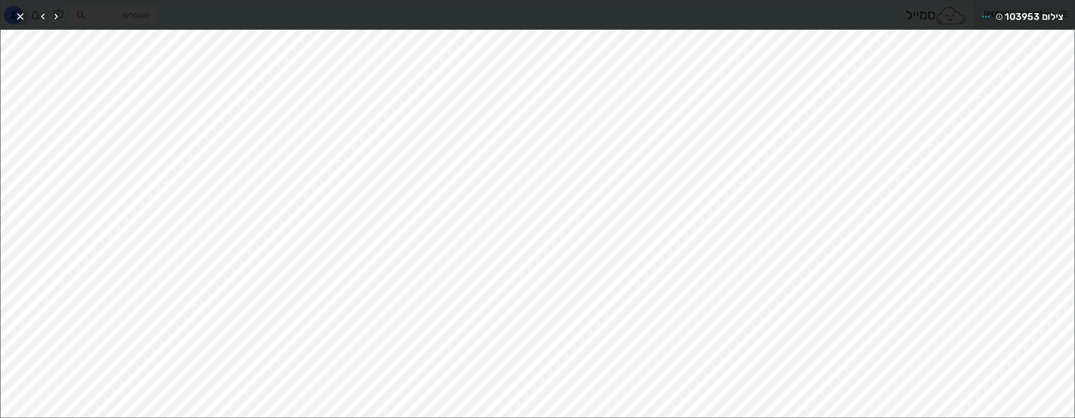
click at [19, 12] on icon "button" at bounding box center [20, 16] width 11 height 11
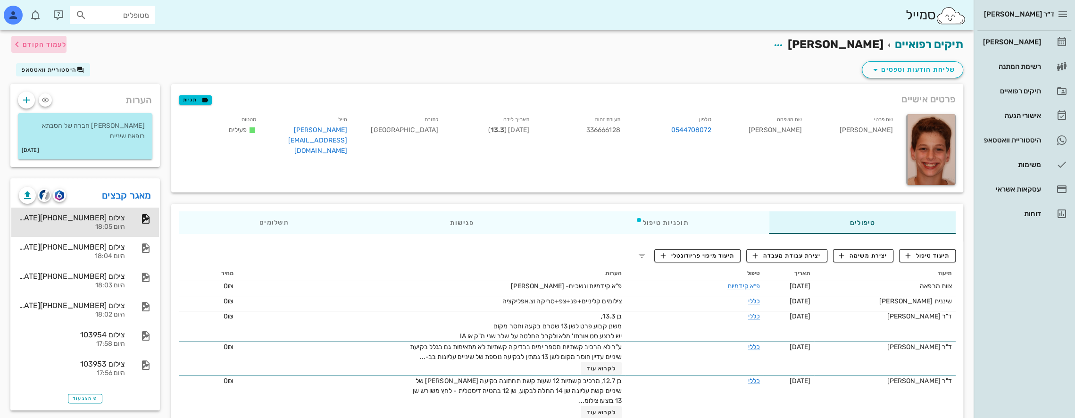
click at [11, 50] on button "לעמוד הקודם" at bounding box center [38, 44] width 55 height 17
click at [171, 87] on div "פרטים אישיים תגיות" at bounding box center [567, 99] width 792 height 30
click at [18, 51] on button "לעמוד הקודם" at bounding box center [38, 44] width 55 height 17
click at [93, 13] on input "מטופלים" at bounding box center [119, 15] width 60 height 12
click at [460, 340] on span "בן 13.3, משנן קבוע פרט לשן 13 שטרם בקעה וחסר מקום יש לבצע סט אורתו' מלא ולקבל ה…" at bounding box center [541, 326] width 162 height 28
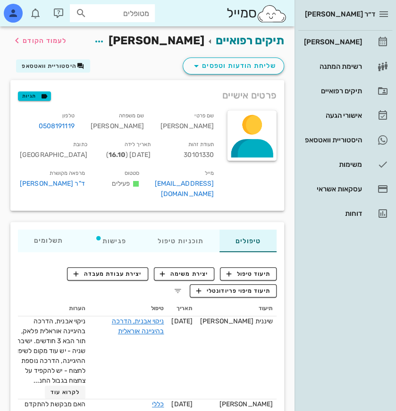
click at [110, 13] on input "מטופלים" at bounding box center [119, 13] width 60 height 12
type input "f"
type input "[PERSON_NAME]"
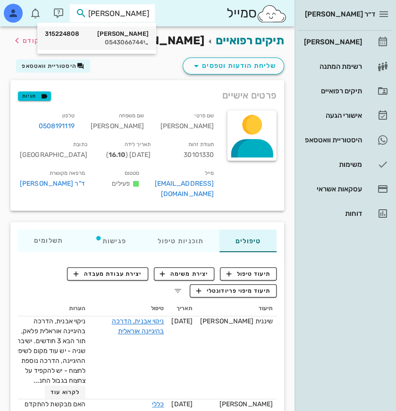
click at [122, 36] on div "[PERSON_NAME] 315224808" at bounding box center [97, 34] width 104 height 8
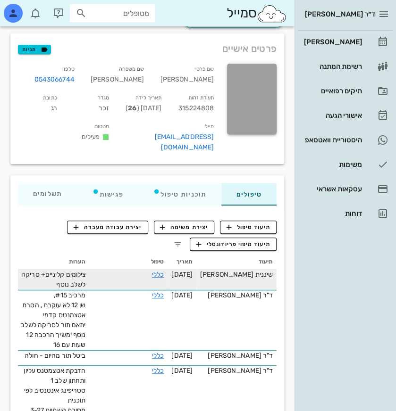
scroll to position [47, 0]
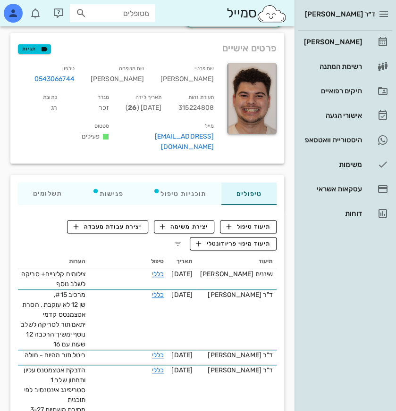
click at [134, 17] on input "מטופלים" at bounding box center [119, 13] width 60 height 12
type input "c"
type input "[PERSON_NAME] מ"
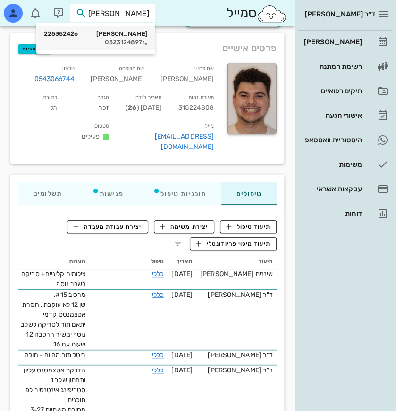
click at [129, 35] on div "[PERSON_NAME] 225352426" at bounding box center [96, 34] width 104 height 8
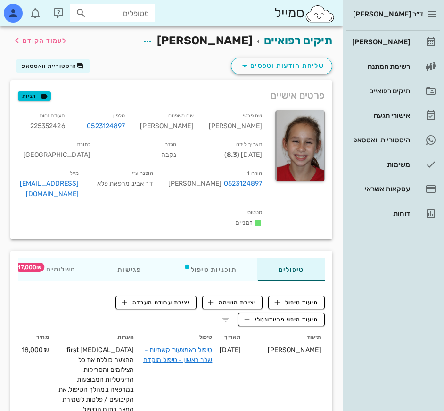
click at [119, 14] on input "מטופלים" at bounding box center [119, 13] width 60 height 12
type input "a"
type input "[PERSON_NAME]"
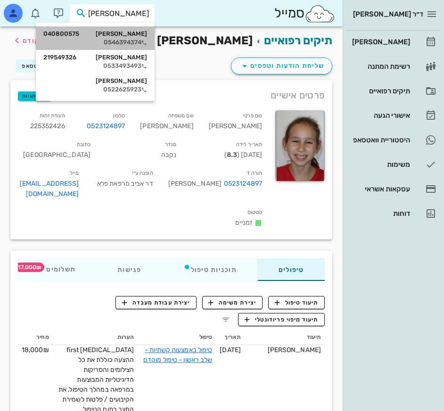
click at [132, 35] on div "[PERSON_NAME] 040800575" at bounding box center [95, 34] width 104 height 8
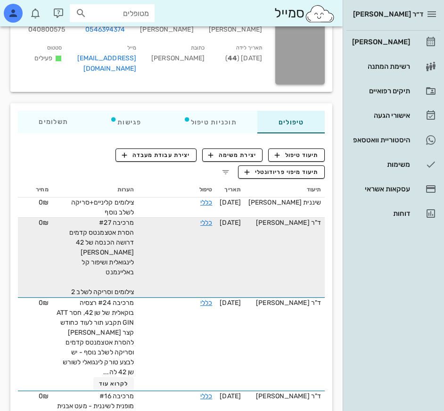
scroll to position [94, 0]
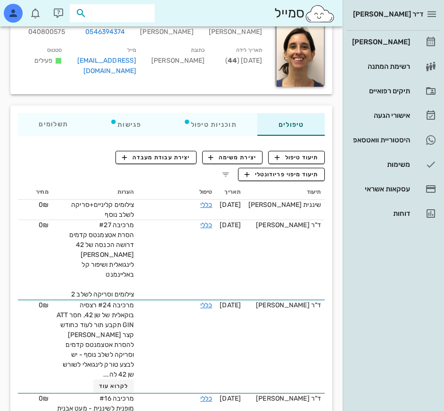
drag, startPoint x: 125, startPoint y: 14, endPoint x: 298, endPoint y: 17, distance: 172.7
click at [299, 16] on div "סמייל" at bounding box center [171, 13] width 343 height 26
click at [124, 13] on input "text" at bounding box center [119, 13] width 60 height 12
type input "i"
type input "u"
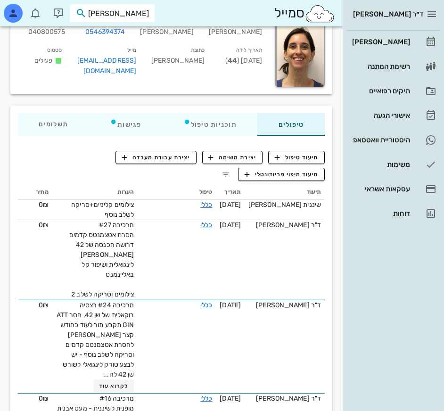
type input "ויין"
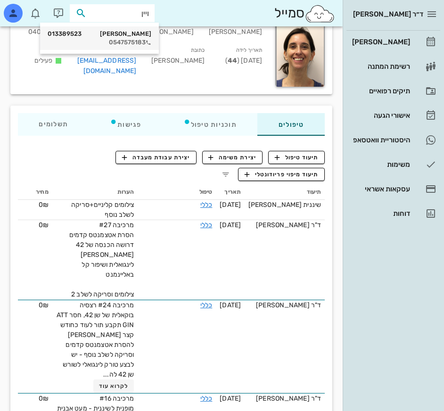
click at [140, 37] on div "[PERSON_NAME] ויין 013389523" at bounding box center [100, 34] width 104 height 8
